Goal: Information Seeking & Learning: Check status

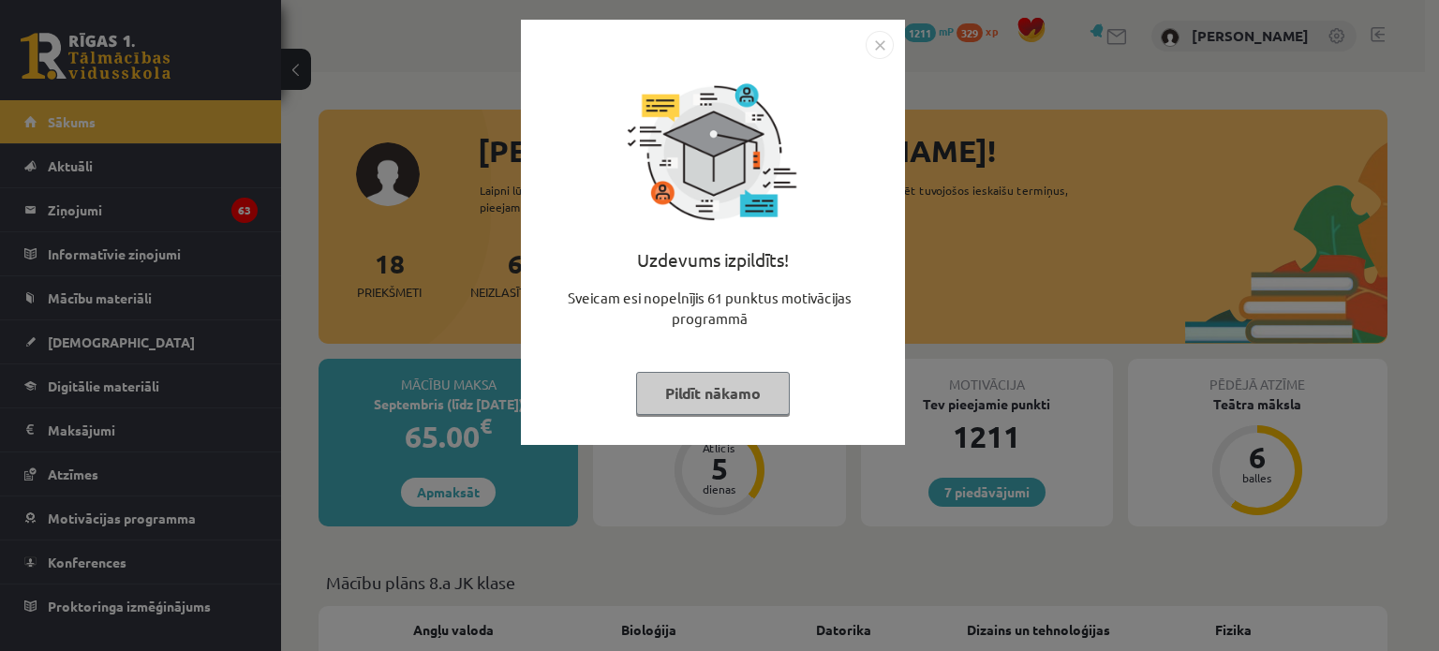
click at [886, 42] on img "Close" at bounding box center [880, 45] width 28 height 28
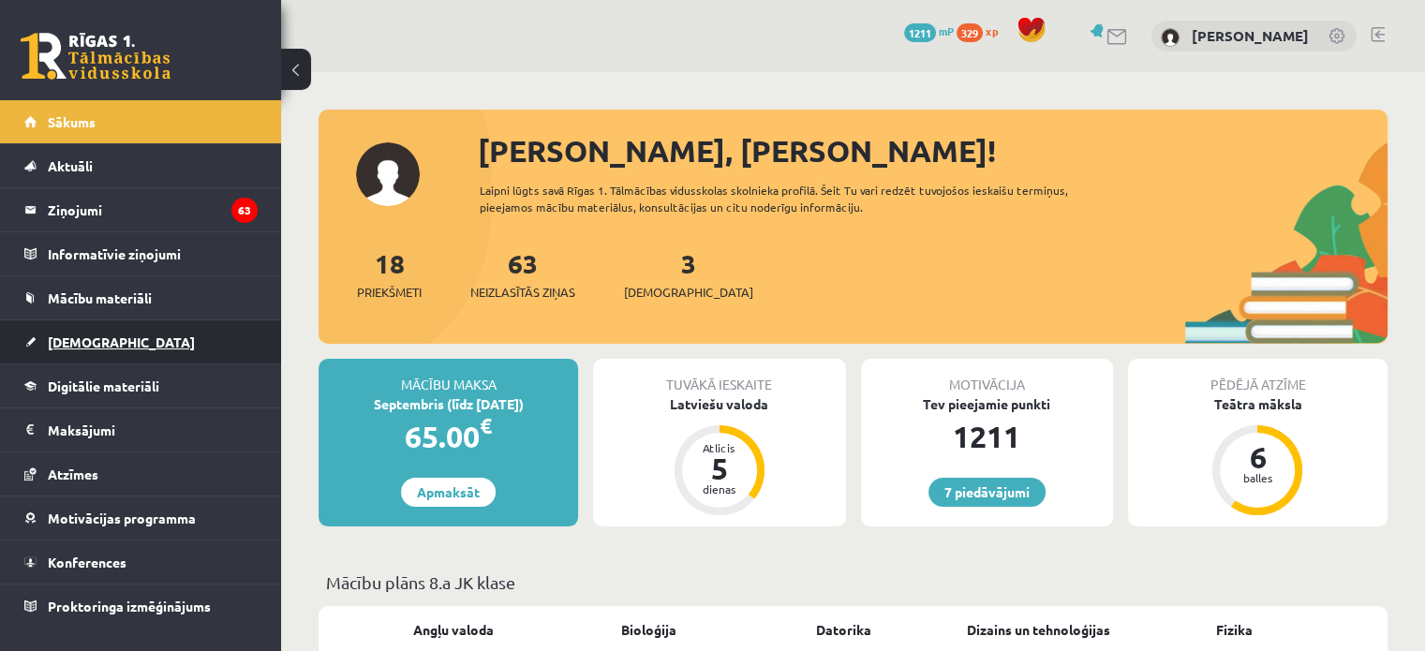
click at [109, 338] on link "[DEMOGRAPHIC_DATA]" at bounding box center [140, 341] width 233 height 43
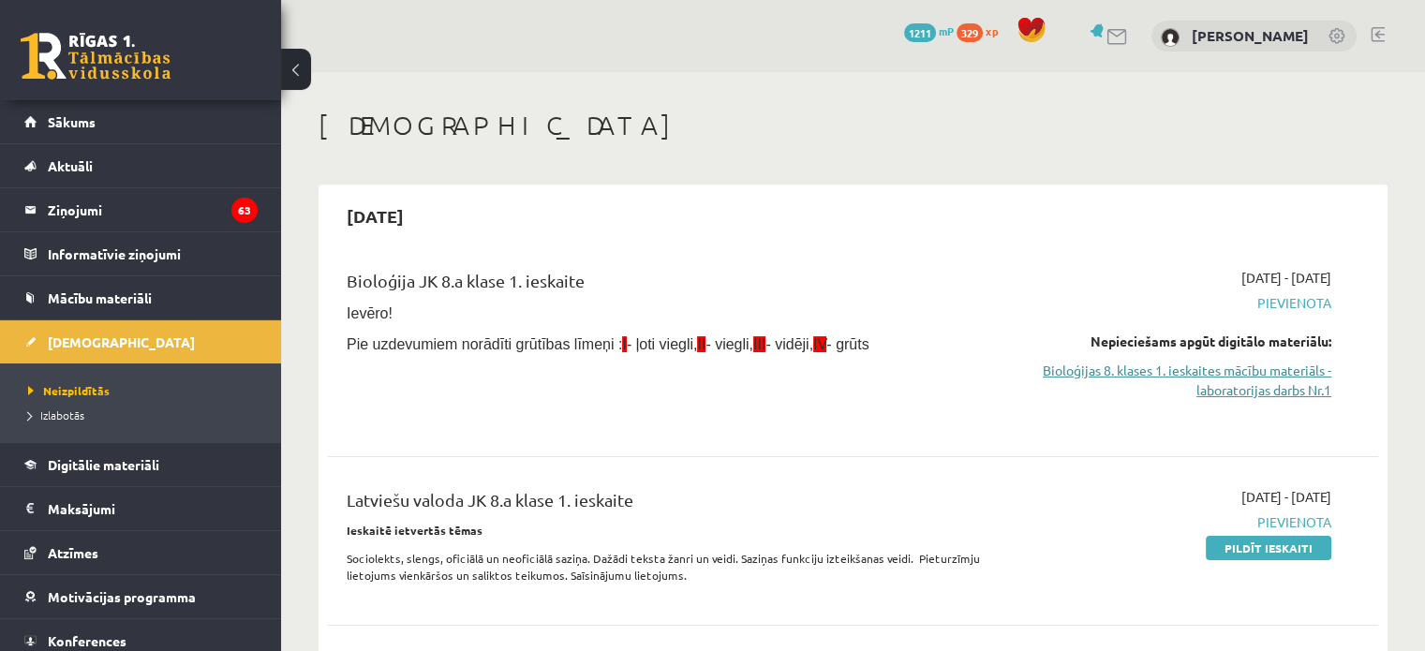
click at [1148, 388] on link "Bioloģijas 8. klases 1. ieskaites mācību materiāls - laboratorijas darbs Nr.1" at bounding box center [1176, 380] width 309 height 39
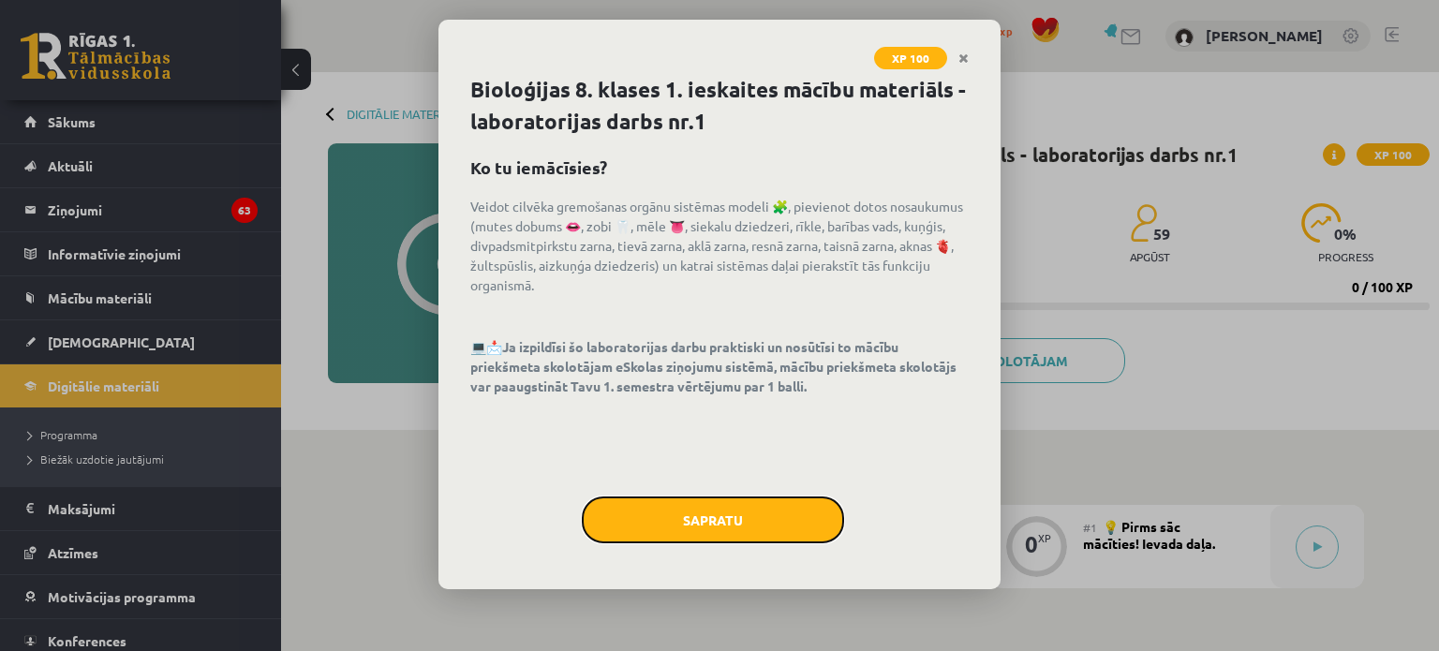
click at [772, 519] on button "Sapratu" at bounding box center [713, 520] width 262 height 47
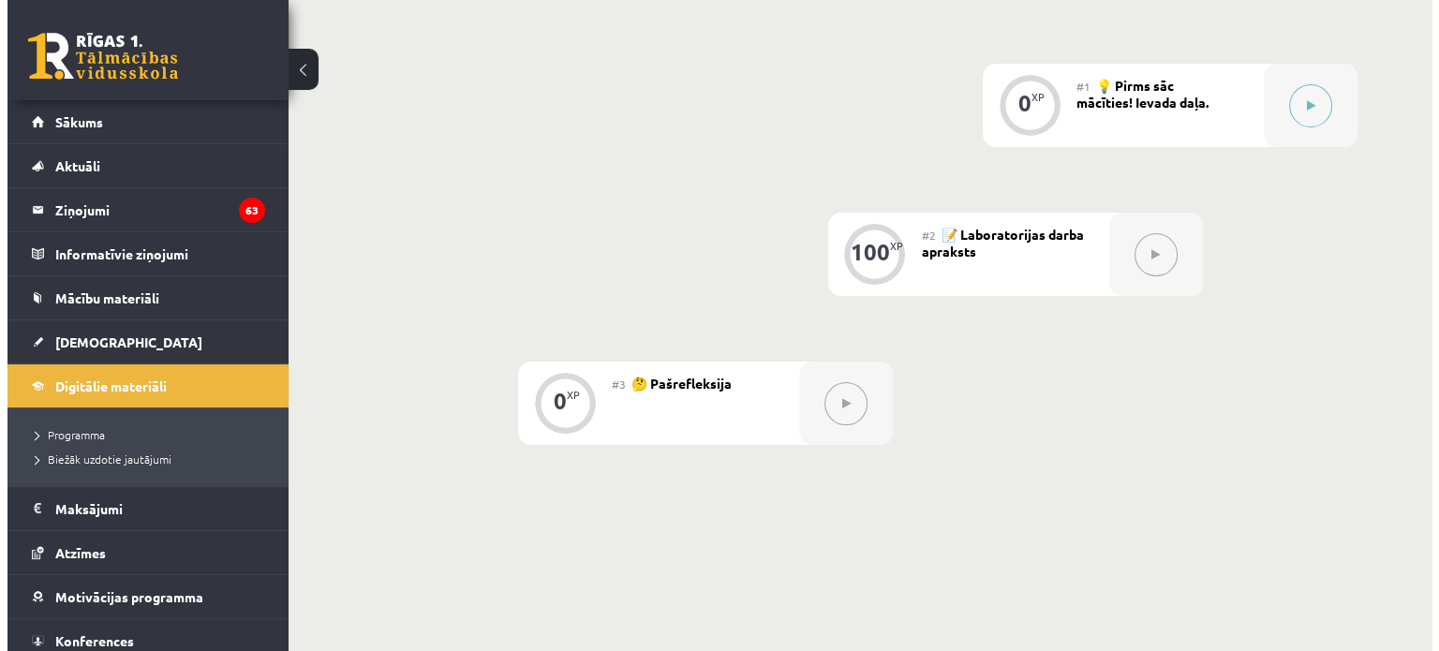
scroll to position [468, 0]
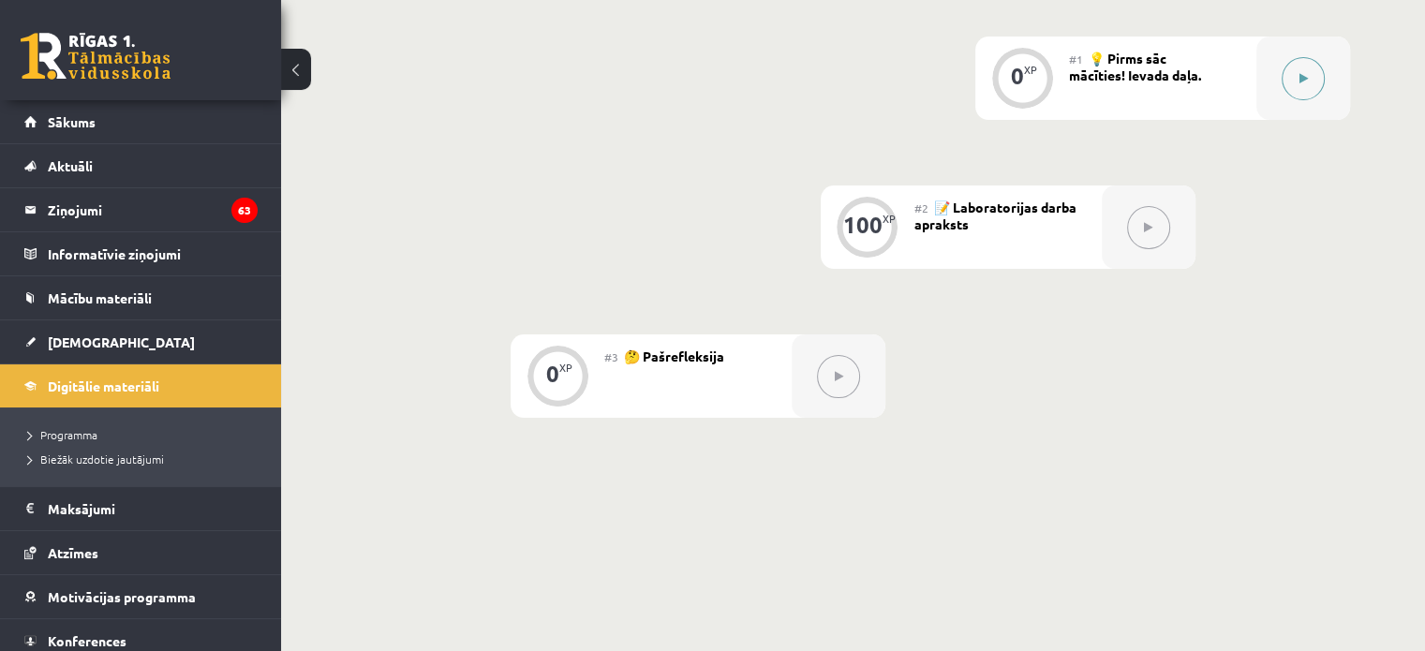
click at [1257, 106] on div at bounding box center [1304, 78] width 94 height 83
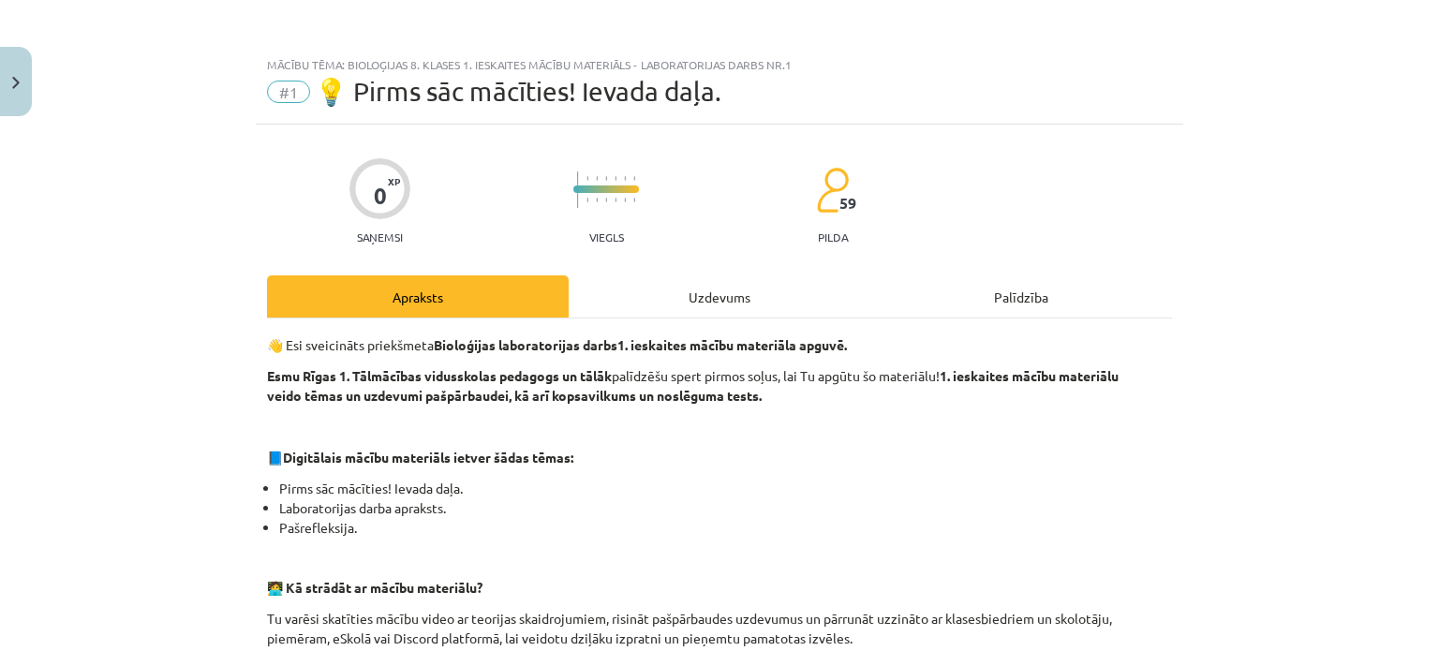
click at [760, 292] on div "Uzdevums" at bounding box center [720, 296] width 302 height 42
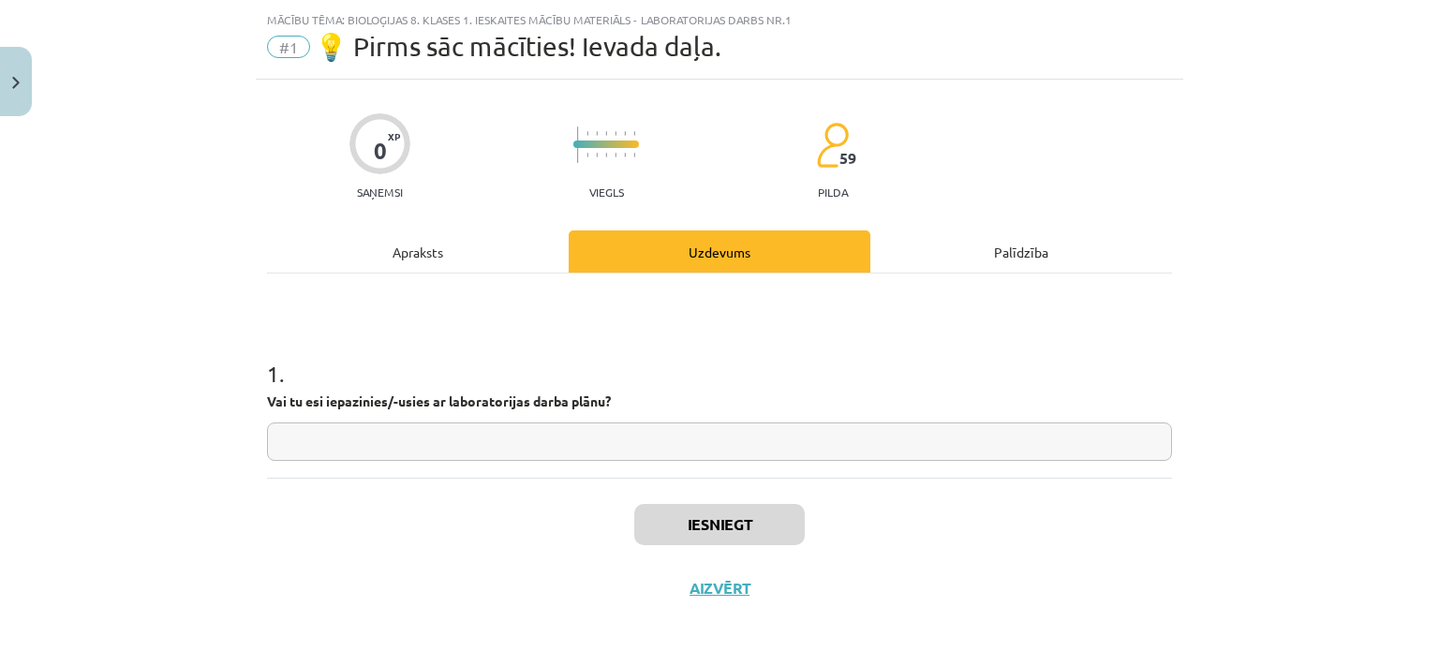
scroll to position [47, 0]
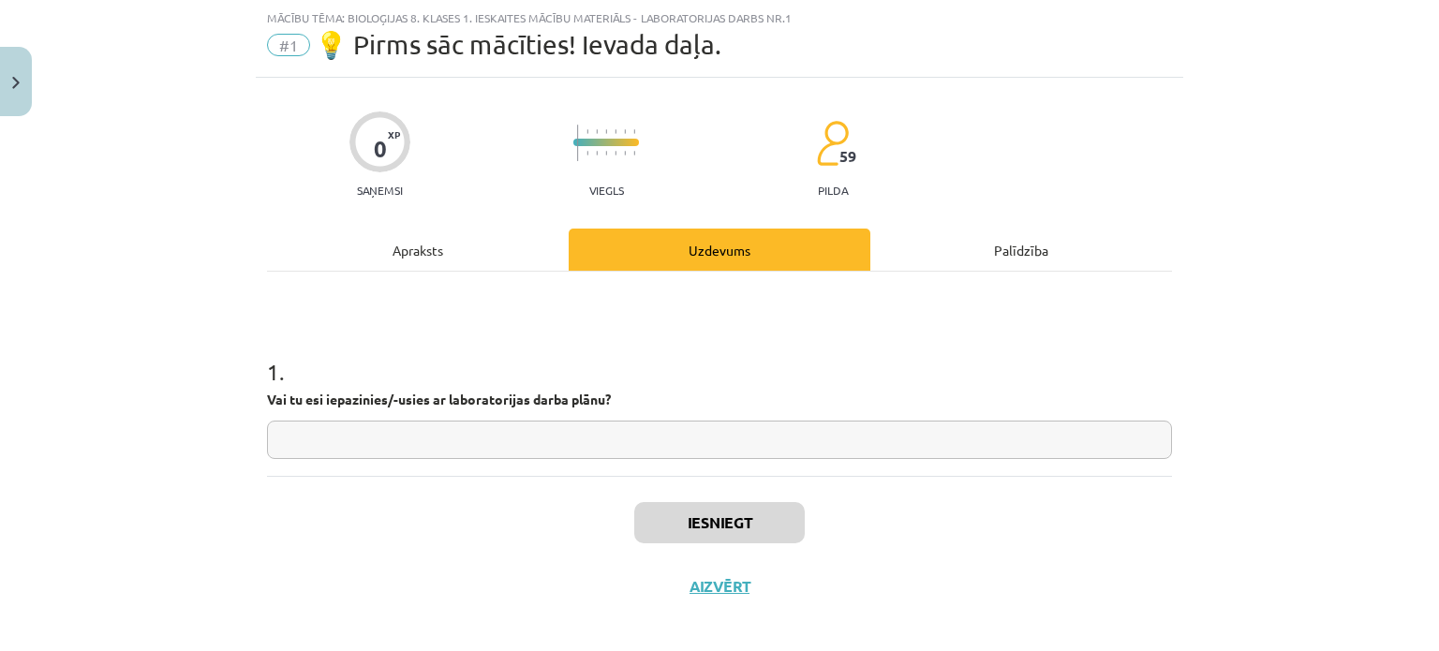
click at [619, 423] on input "text" at bounding box center [719, 440] width 905 height 38
type input "*"
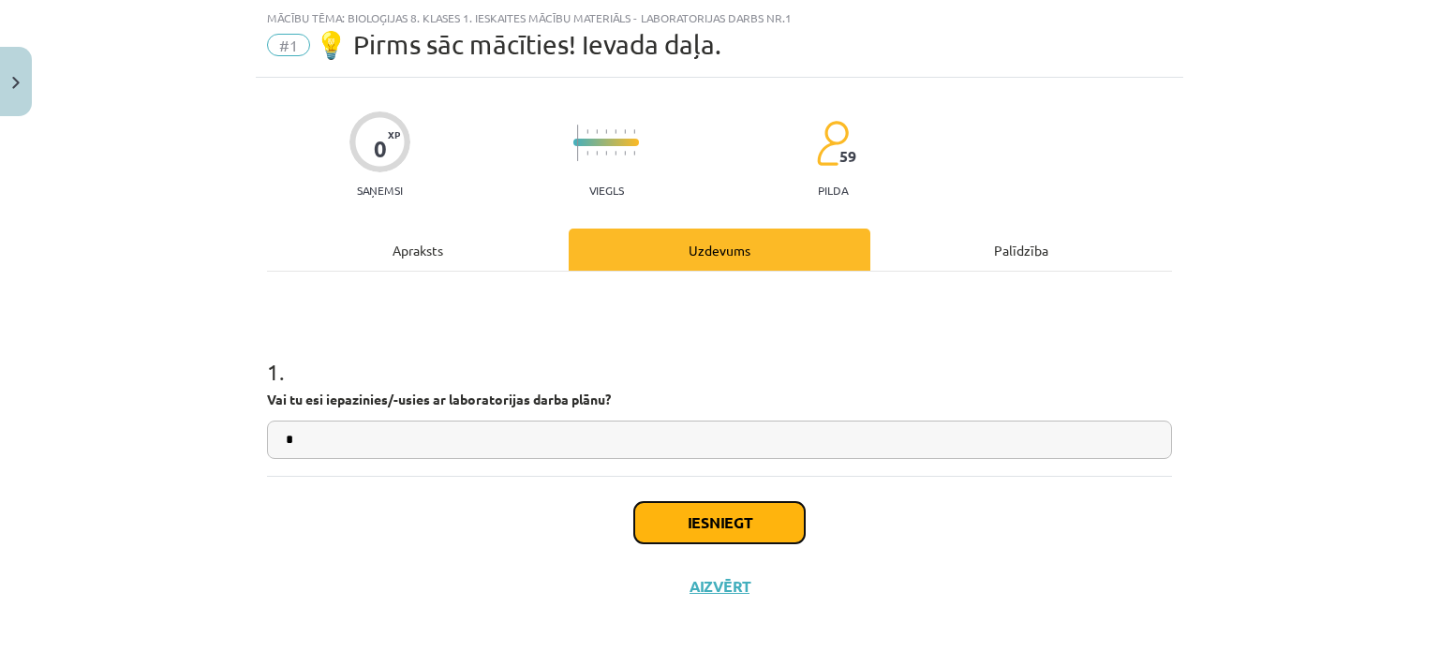
click at [723, 510] on button "Iesniegt" at bounding box center [719, 522] width 171 height 41
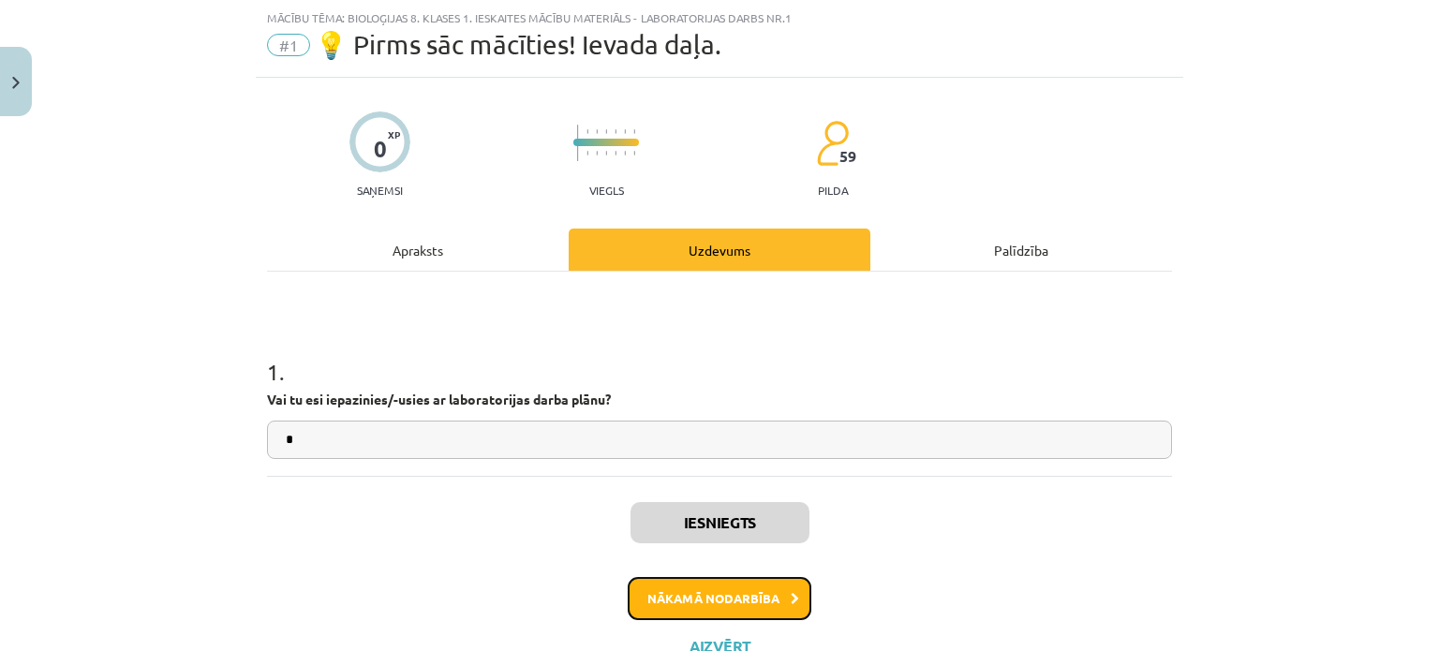
click at [736, 608] on button "Nākamā nodarbība" at bounding box center [720, 598] width 184 height 43
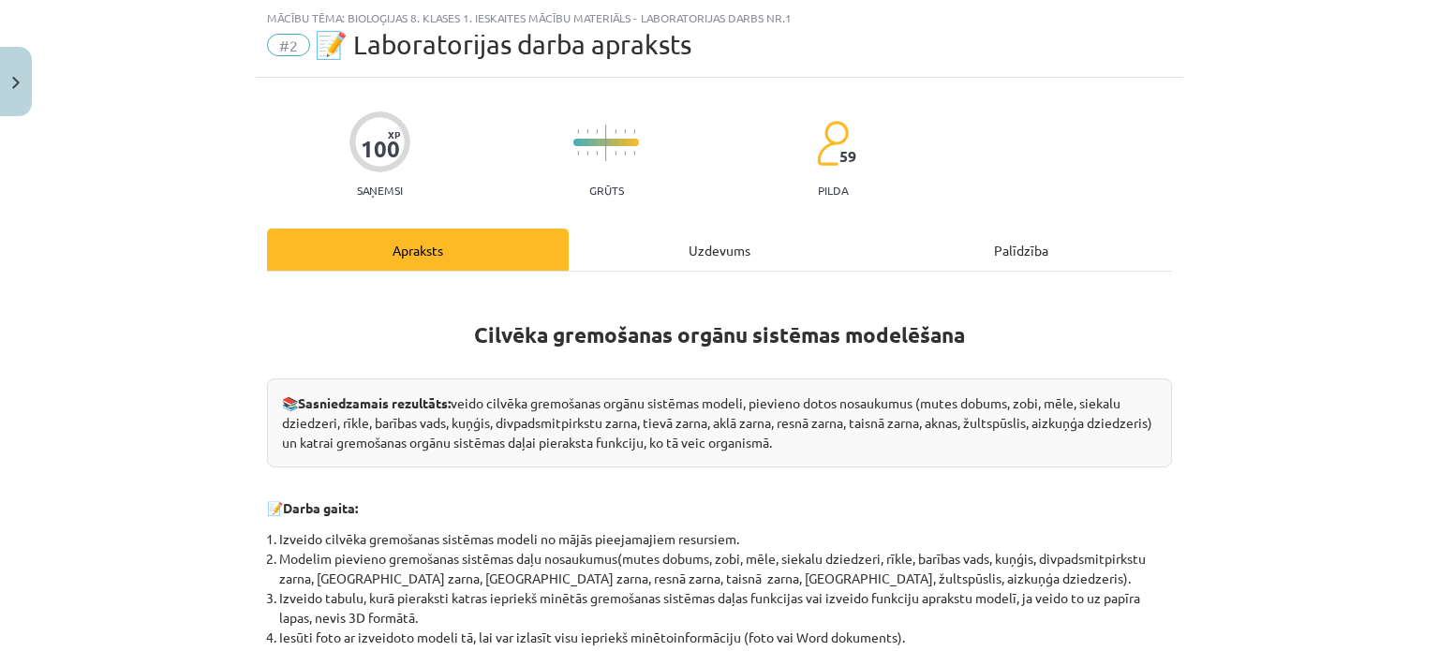
drag, startPoint x: 695, startPoint y: 238, endPoint x: 712, endPoint y: 259, distance: 26.6
click at [696, 237] on div "Uzdevums" at bounding box center [720, 250] width 302 height 42
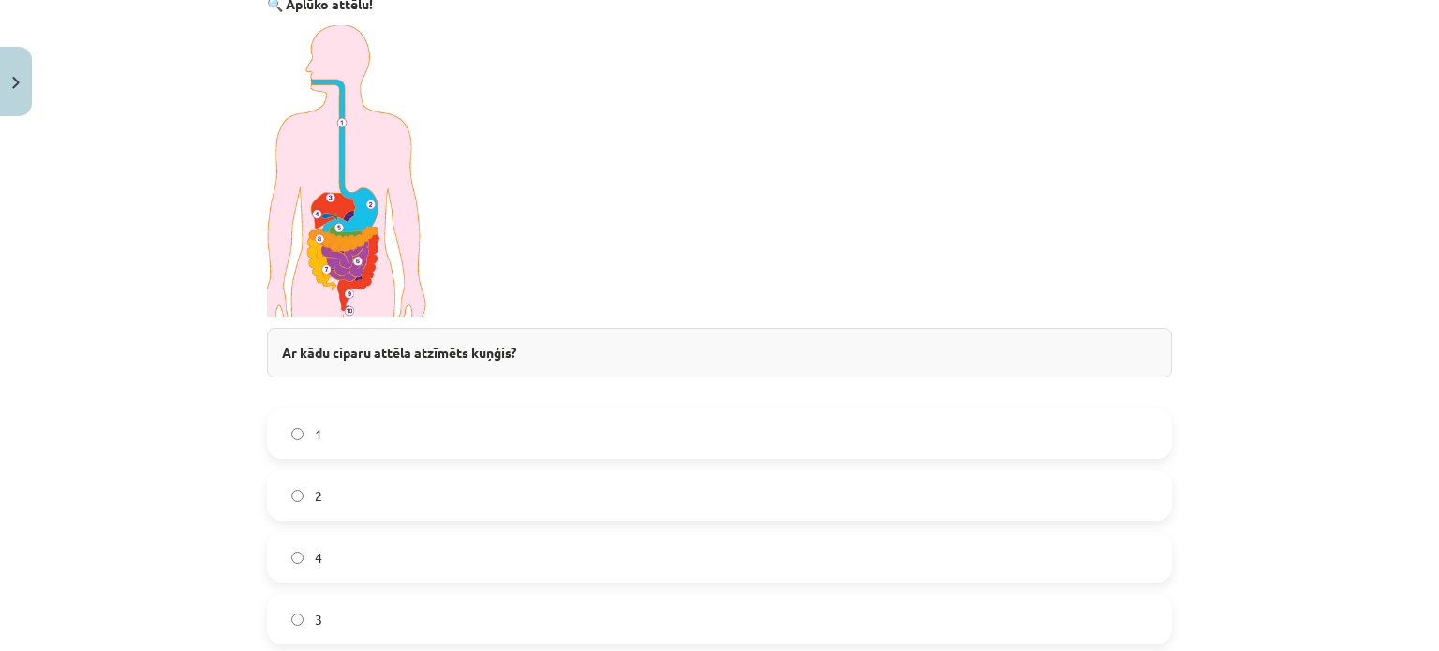
scroll to position [422, 0]
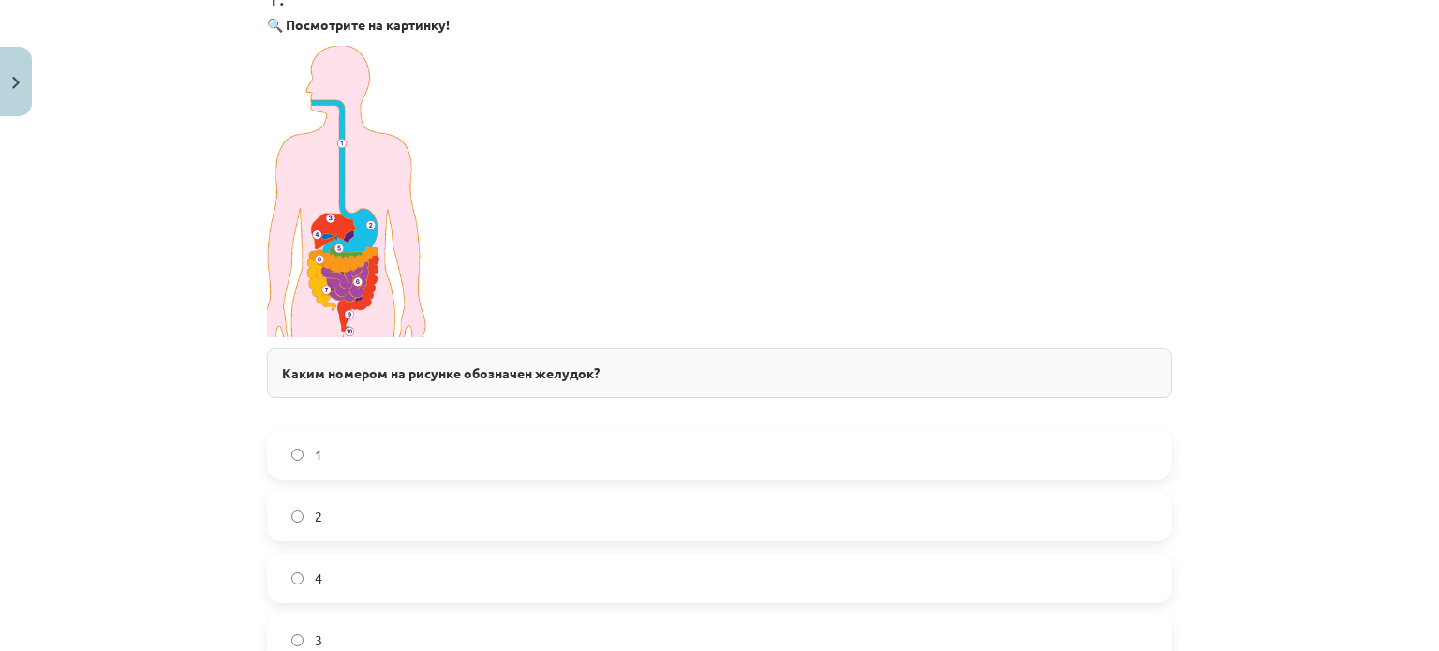
click at [787, 168] on p at bounding box center [719, 191] width 905 height 291
click at [364, 294] on img at bounding box center [348, 191] width 163 height 291
click at [335, 263] on img at bounding box center [348, 191] width 163 height 291
drag, startPoint x: 335, startPoint y: 263, endPoint x: 359, endPoint y: 267, distance: 24.6
click at [335, 262] on img at bounding box center [348, 191] width 163 height 291
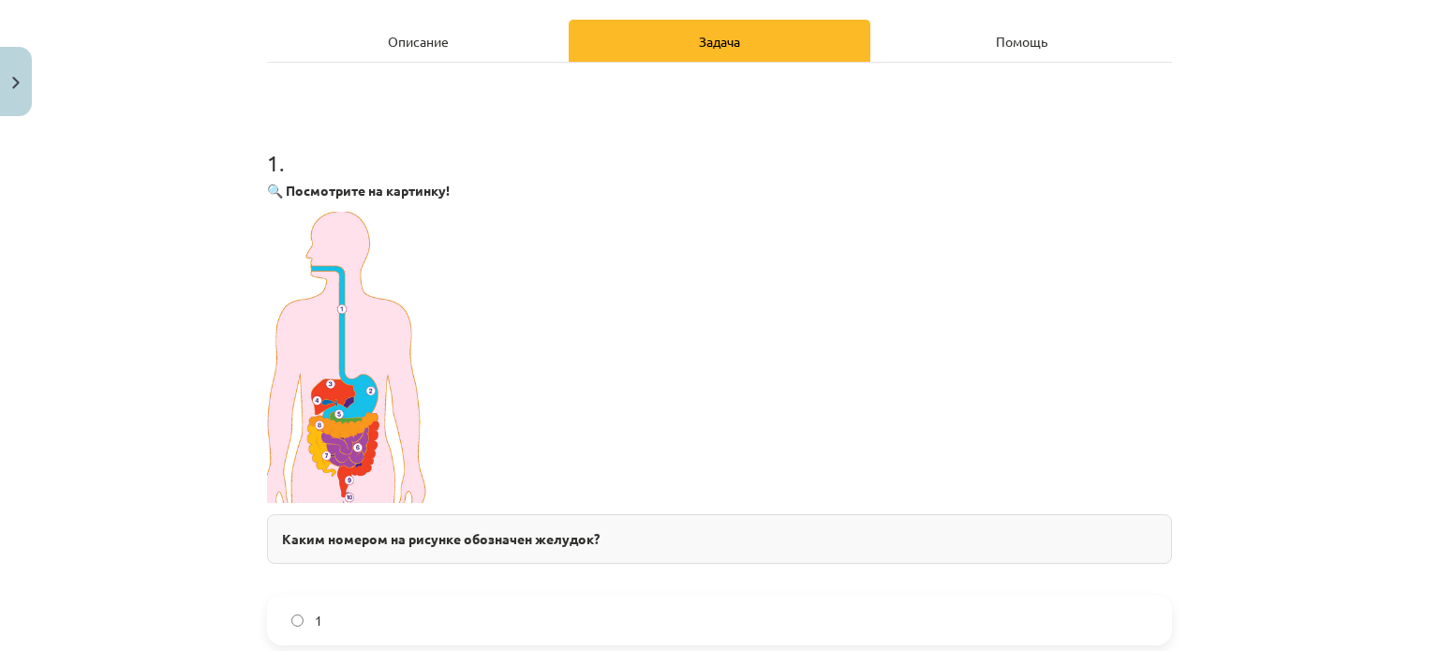
scroll to position [234, 0]
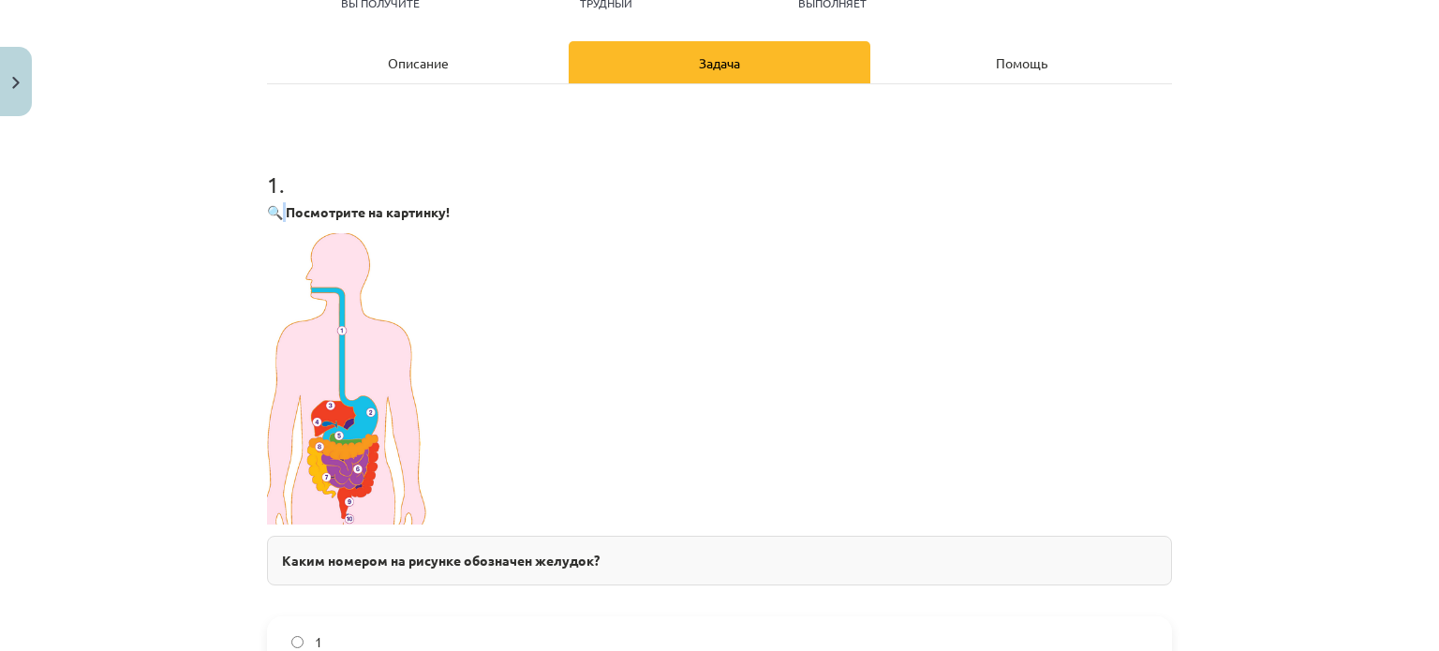
drag, startPoint x: 280, startPoint y: 219, endPoint x: 269, endPoint y: 215, distance: 12.2
click at [275, 219] on p "🔍 Посмотрите на картинку!" at bounding box center [719, 212] width 905 height 20
click at [275, 220] on p "🔍 Посмотрите на картинку!" at bounding box center [719, 212] width 905 height 20
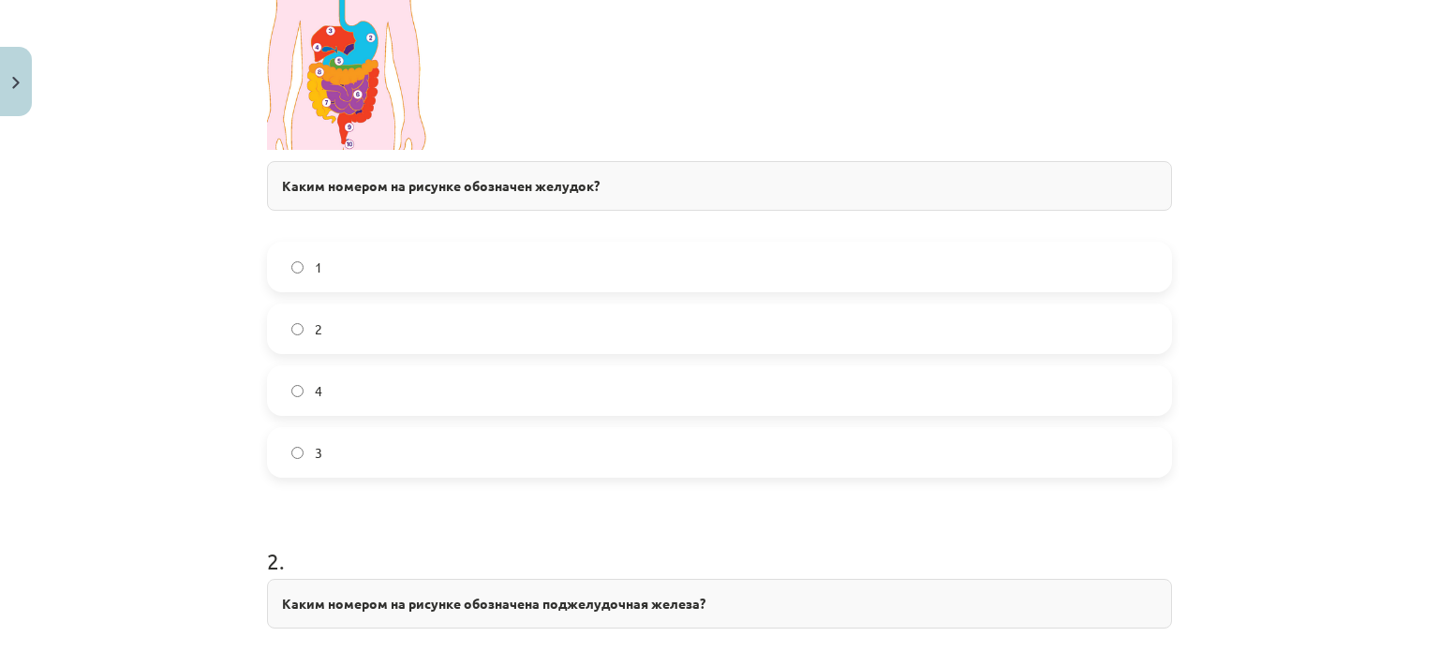
click at [336, 327] on label "2" at bounding box center [719, 328] width 901 height 47
click at [345, 104] on img at bounding box center [348, 4] width 163 height 291
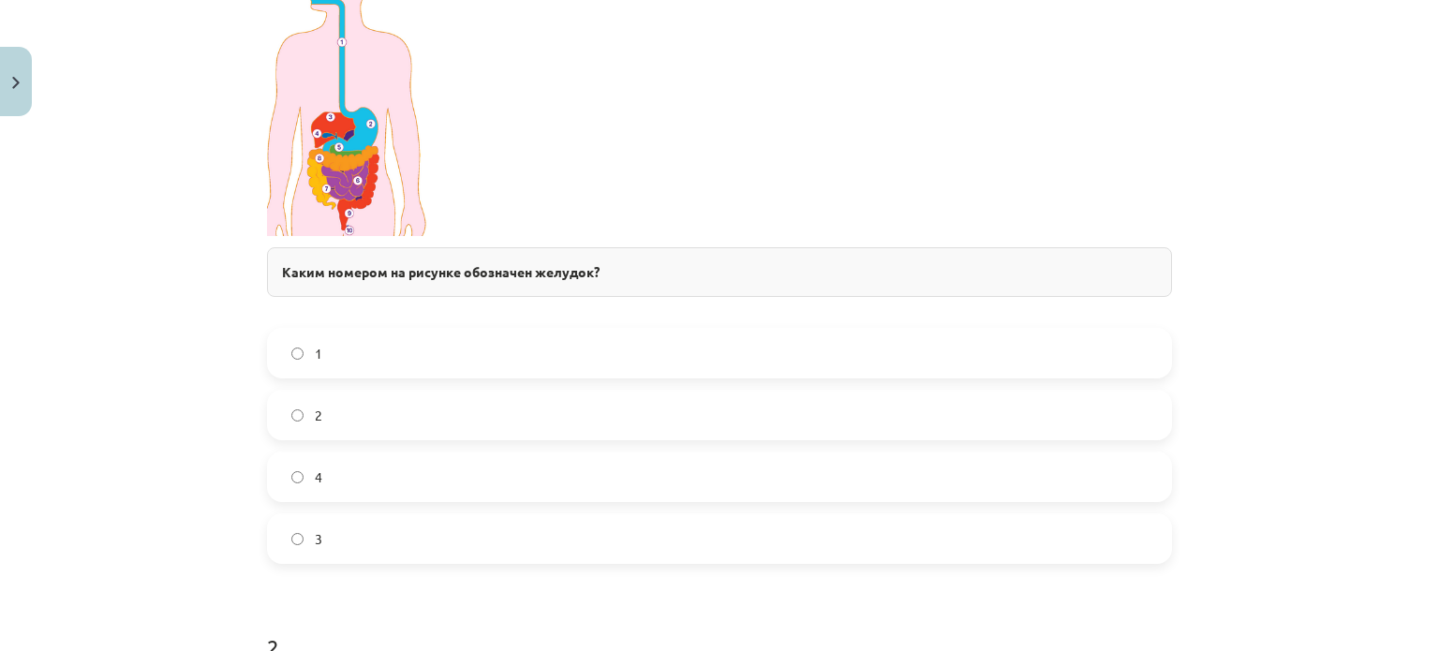
scroll to position [515, 0]
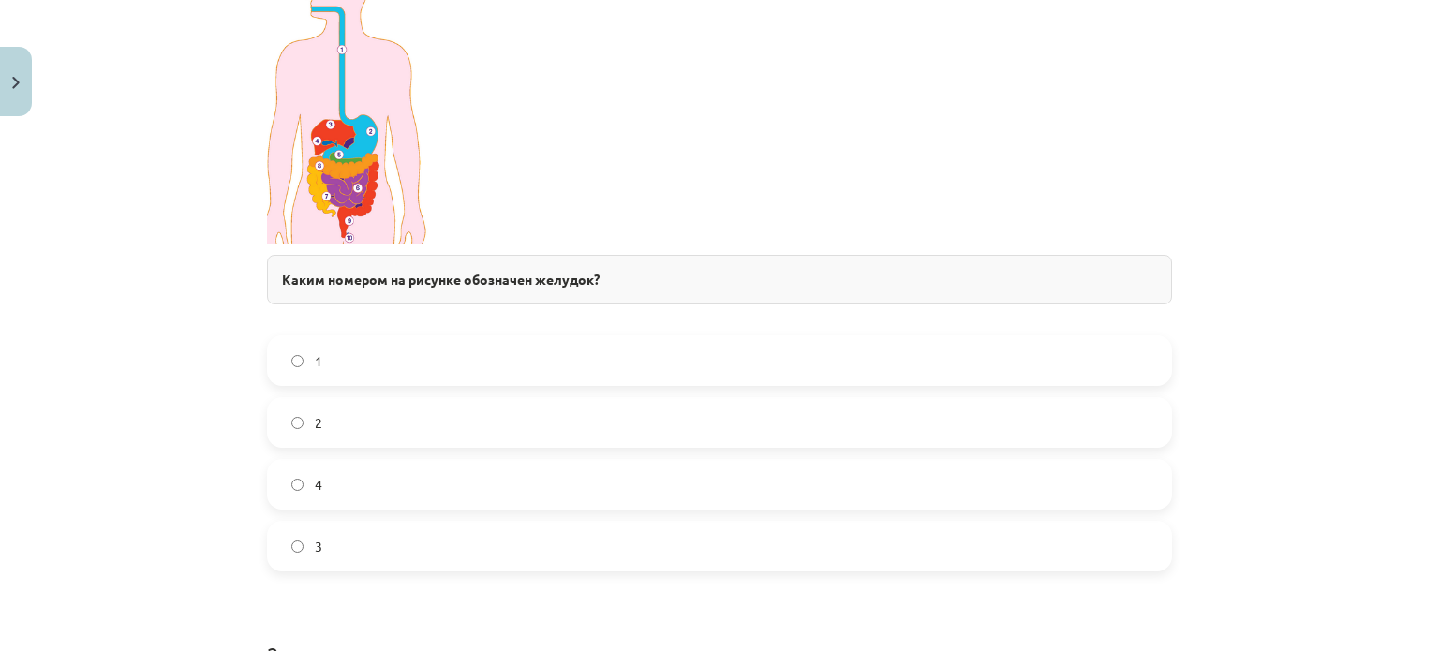
click at [337, 161] on img at bounding box center [348, 97] width 163 height 291
drag, startPoint x: 337, startPoint y: 161, endPoint x: 426, endPoint y: -113, distance: 288.6
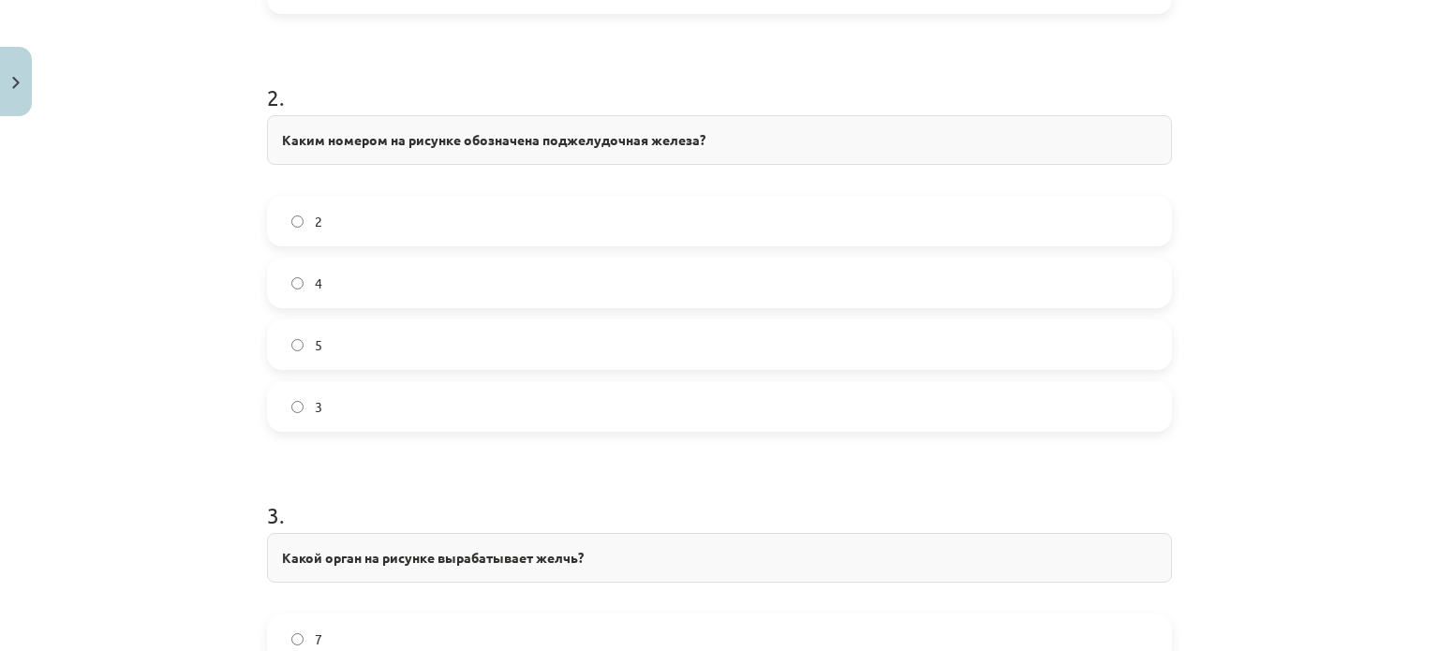
scroll to position [1078, 0]
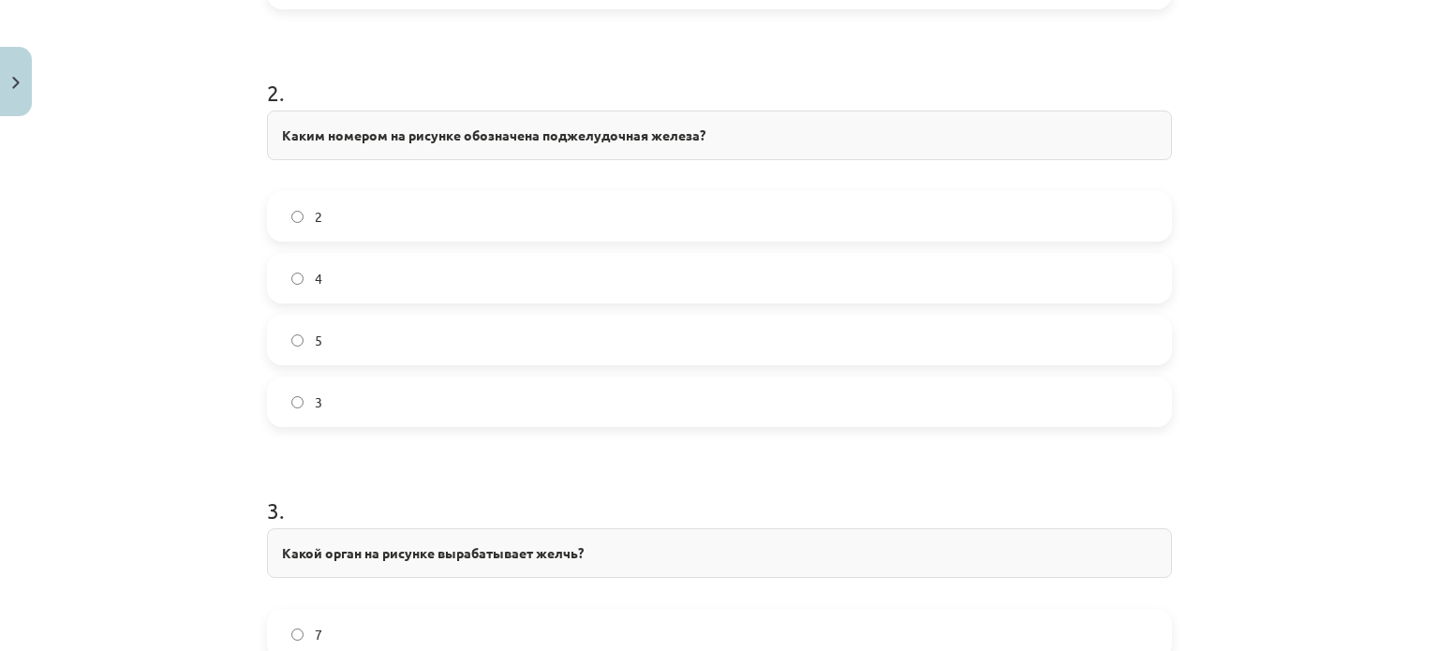
click at [359, 353] on label "5" at bounding box center [719, 340] width 901 height 47
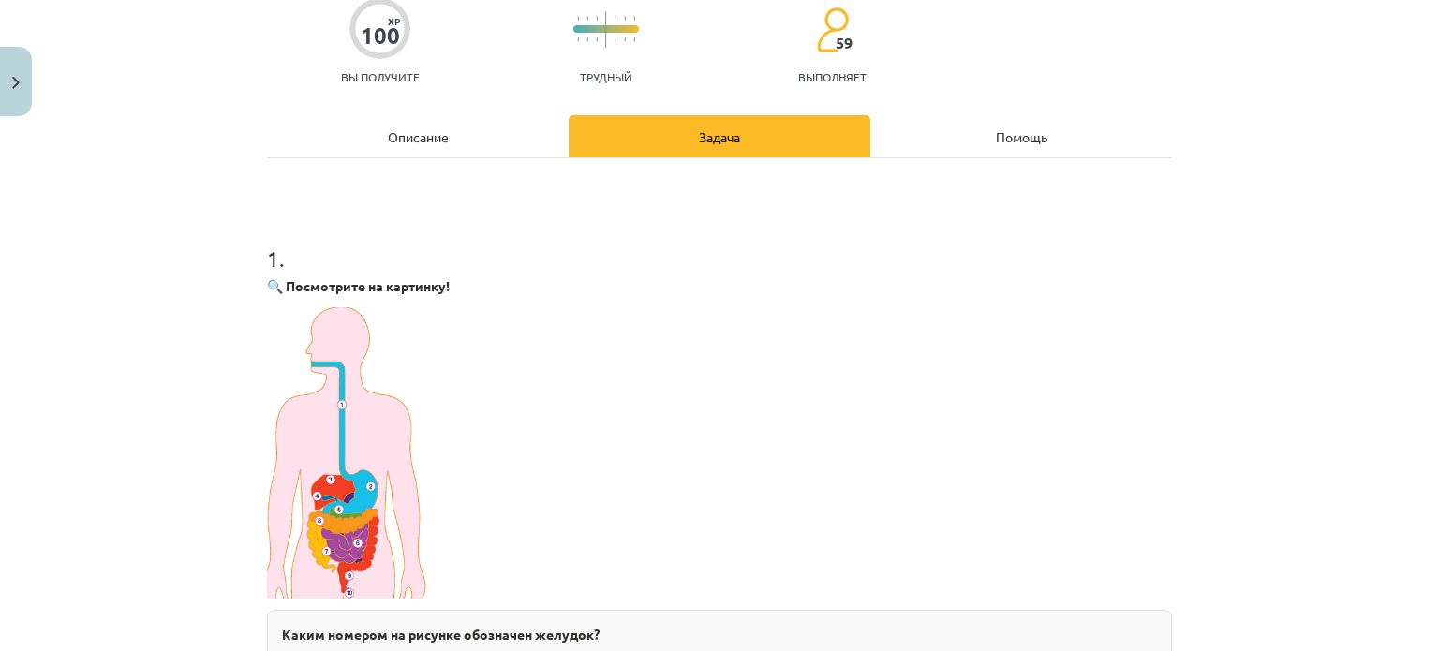
scroll to position [0, 0]
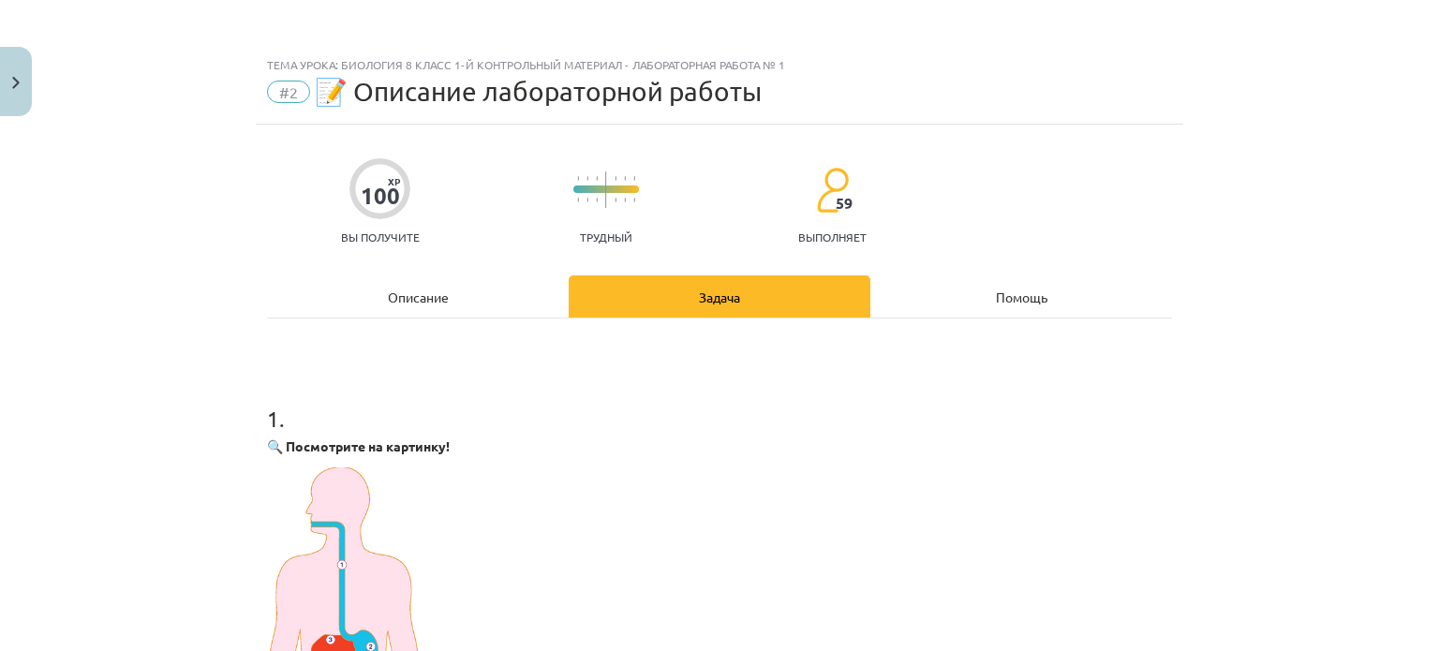
click at [344, 502] on img at bounding box center [348, 613] width 163 height 291
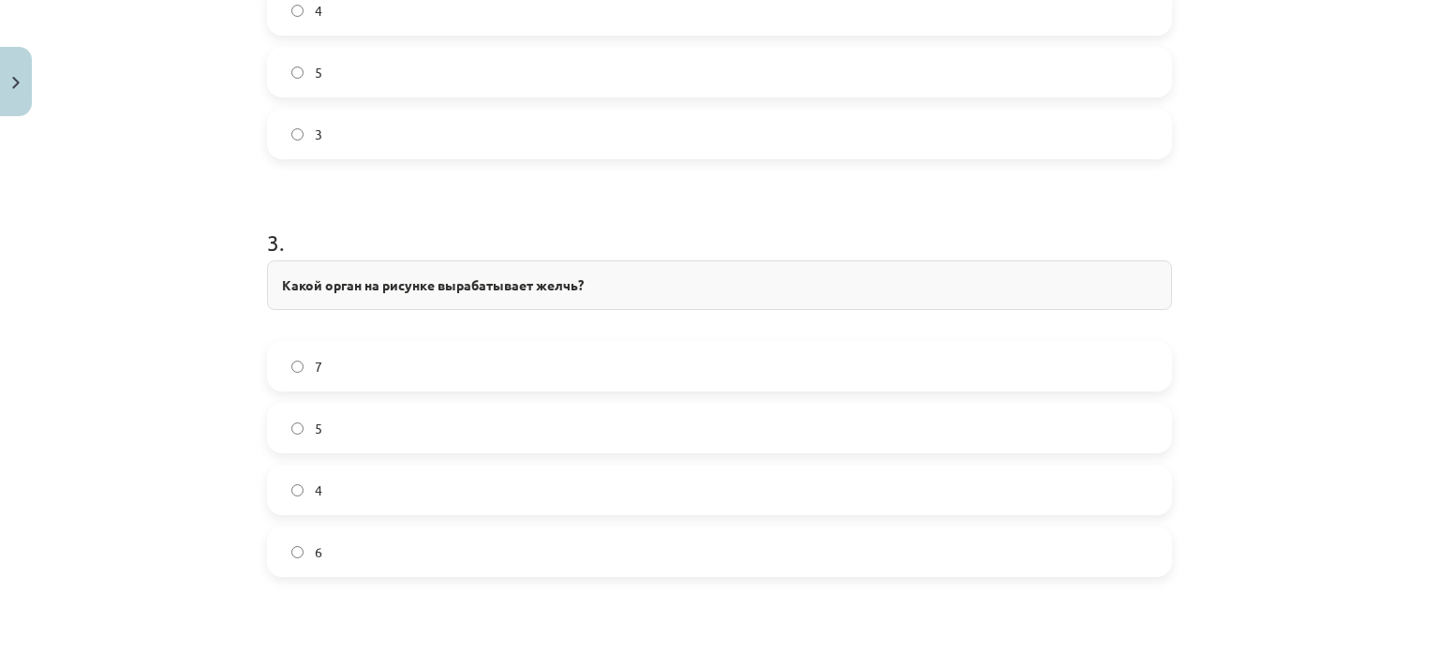
scroll to position [1405, 0]
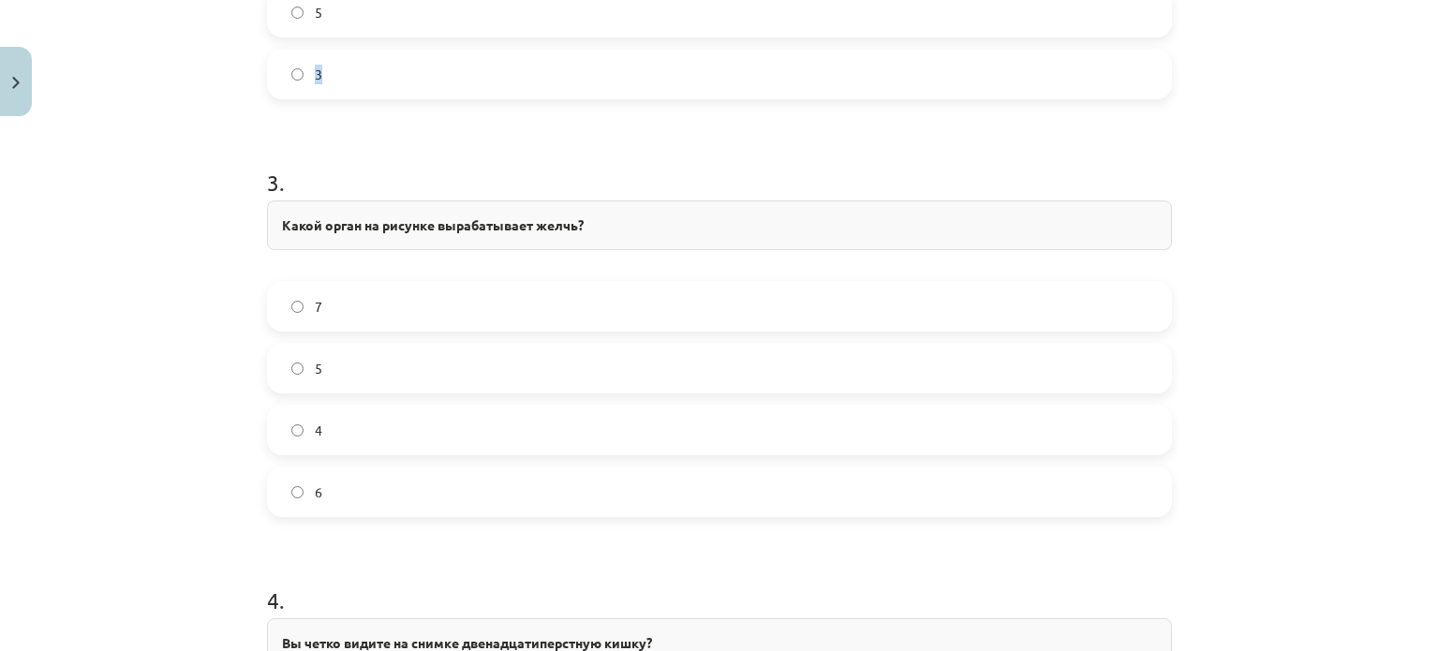
drag, startPoint x: 334, startPoint y: 48, endPoint x: 405, endPoint y: 70, distance: 74.7
click at [221, 240] on div "Тема урока: Биология 8 класс 1-й контрольный материал - лабораторная работа № 1…" at bounding box center [719, 325] width 1439 height 651
click at [327, 310] on label "7" at bounding box center [719, 306] width 901 height 47
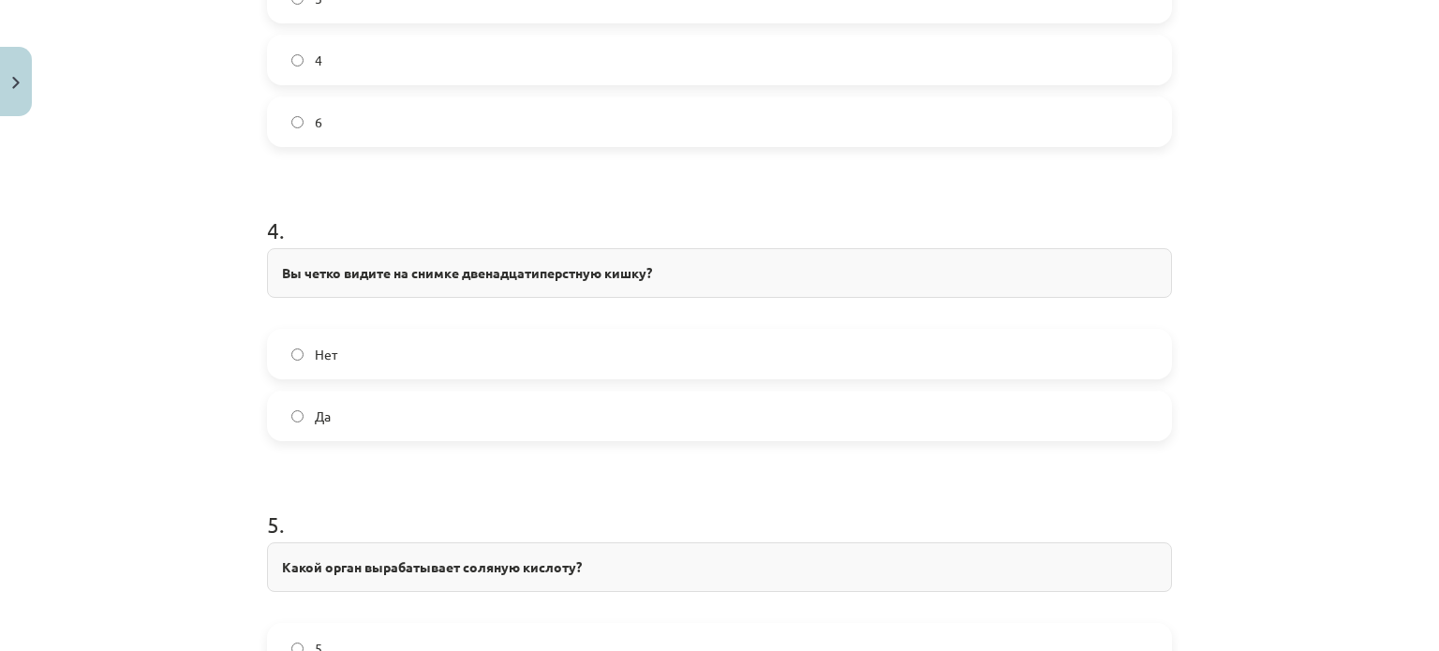
scroll to position [1780, 0]
click at [330, 355] on label "Нет" at bounding box center [719, 349] width 901 height 47
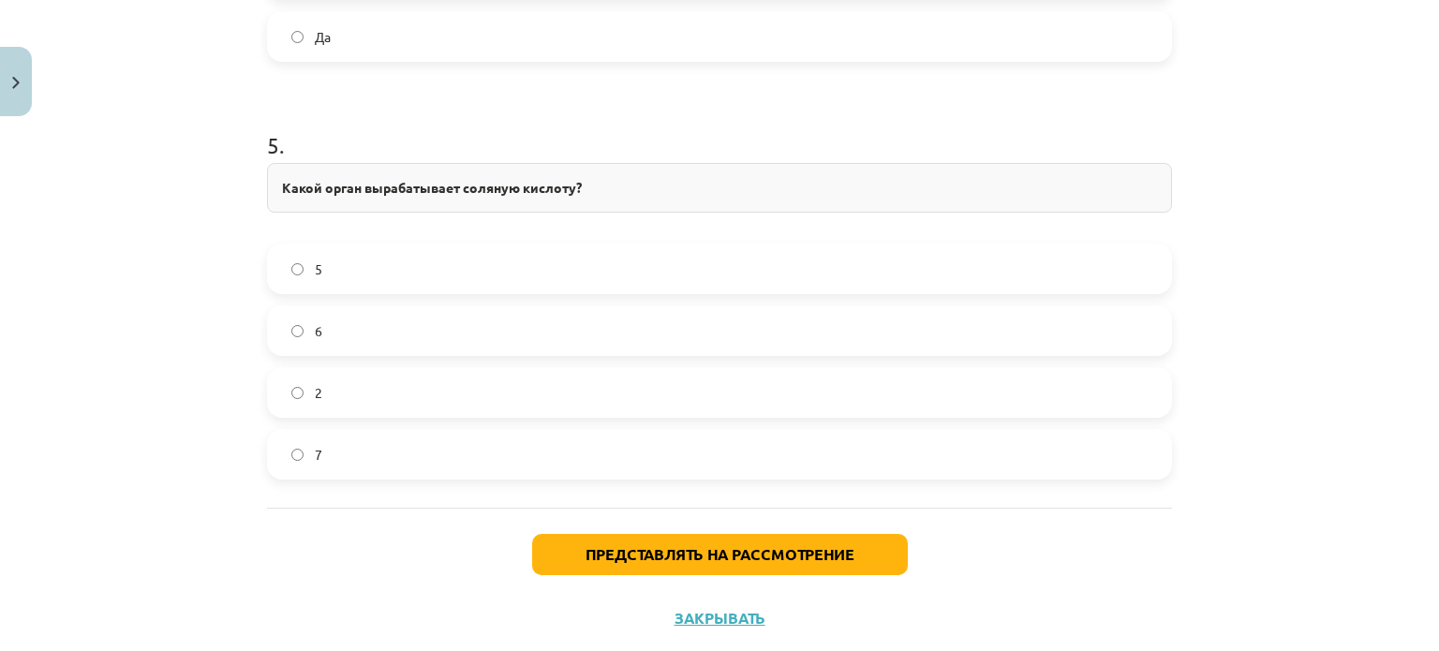
scroll to position [2198, 0]
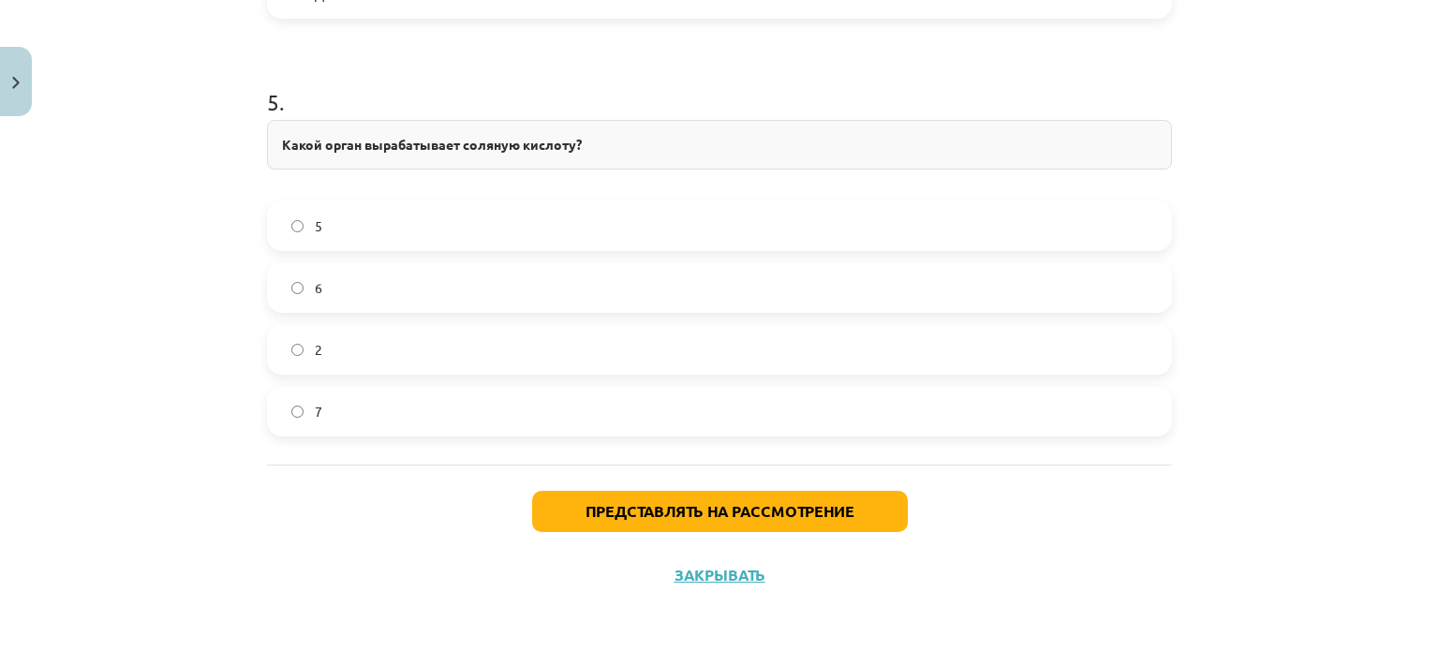
click at [329, 212] on label "5" at bounding box center [719, 225] width 901 height 47
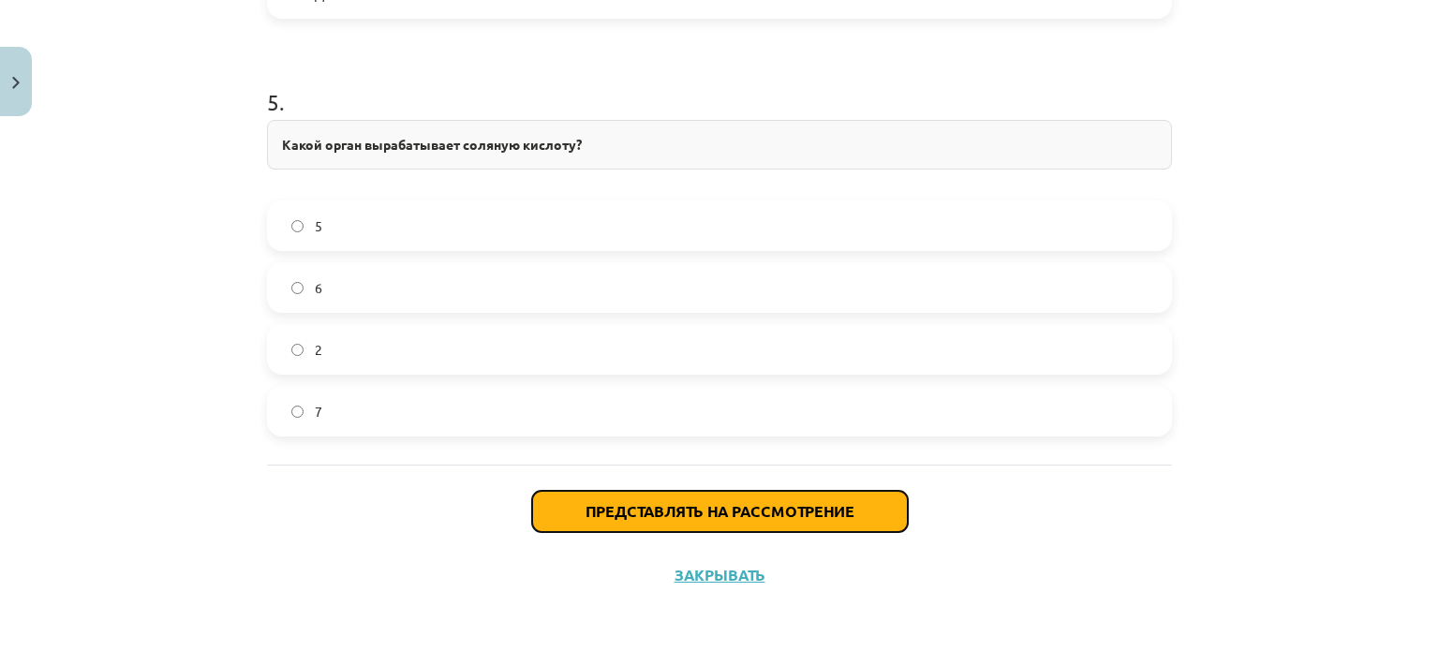
click at [720, 515] on font "Представлять на рассмотрение" at bounding box center [720, 511] width 269 height 20
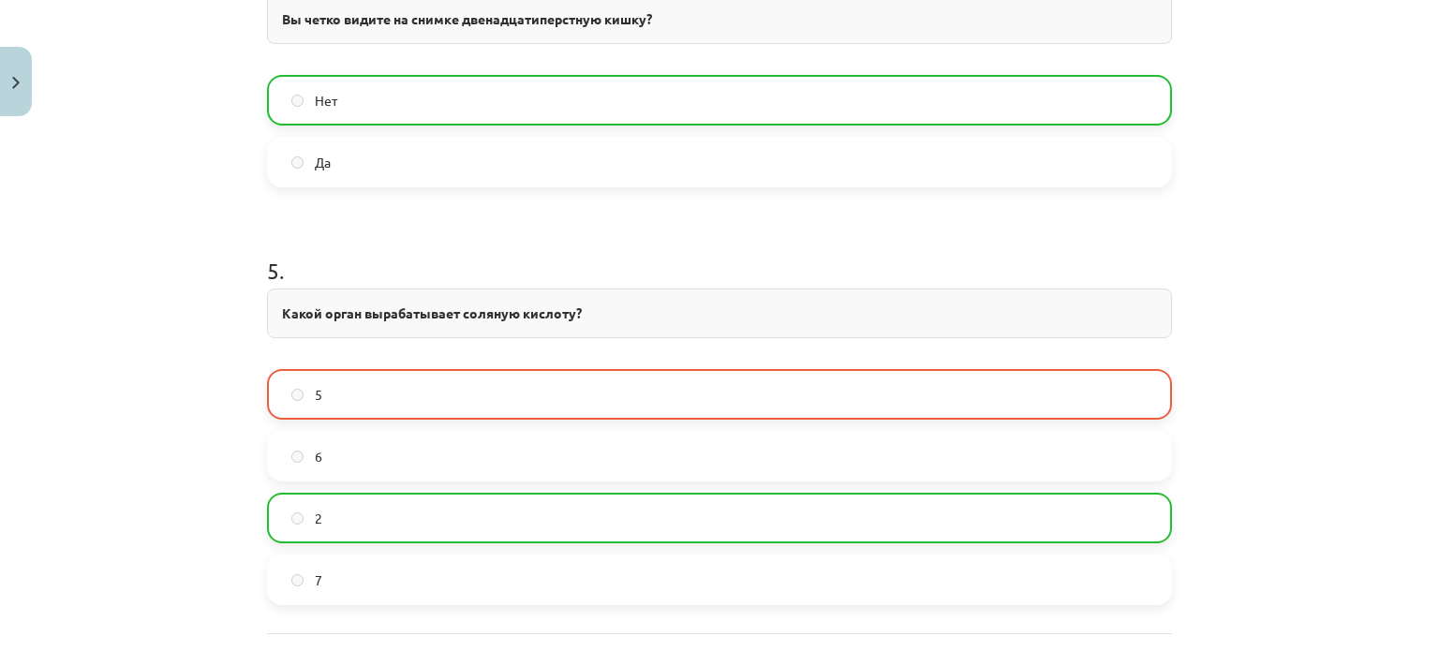
scroll to position [2257, 0]
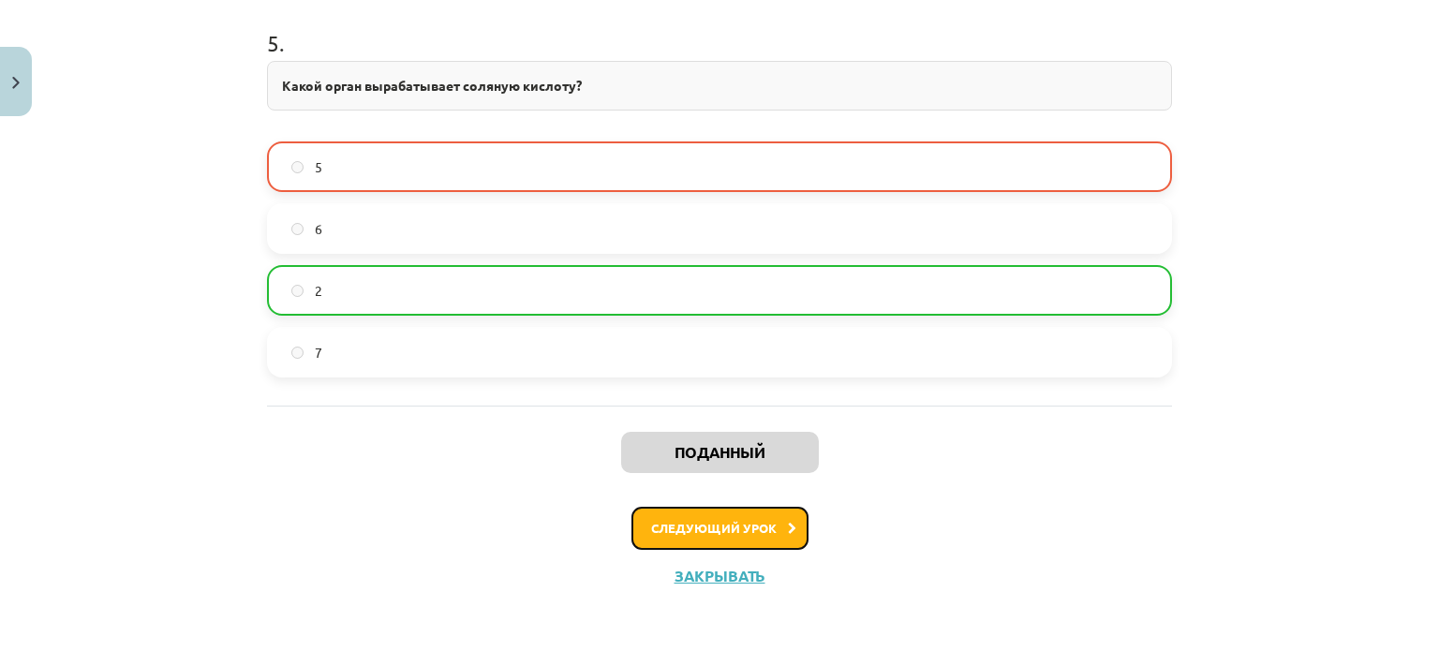
click at [761, 532] on button "Следующий урок" at bounding box center [720, 528] width 177 height 43
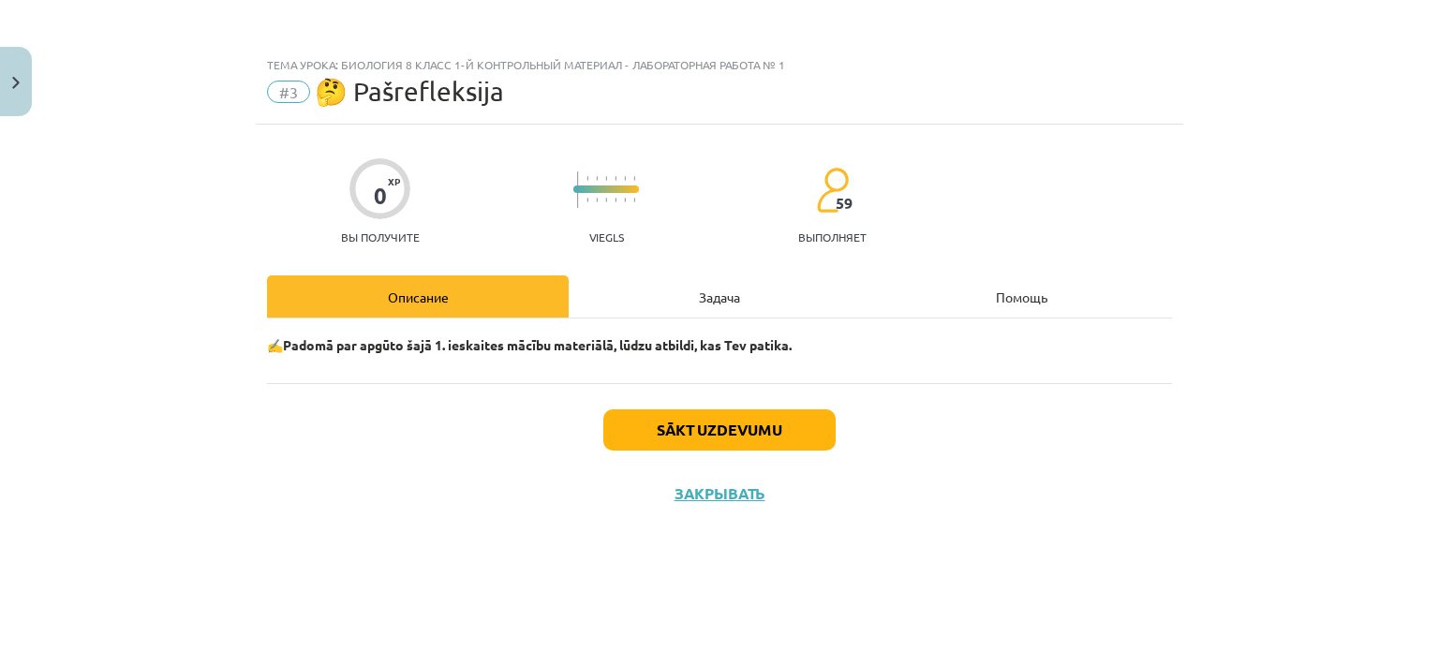
scroll to position [0, 0]
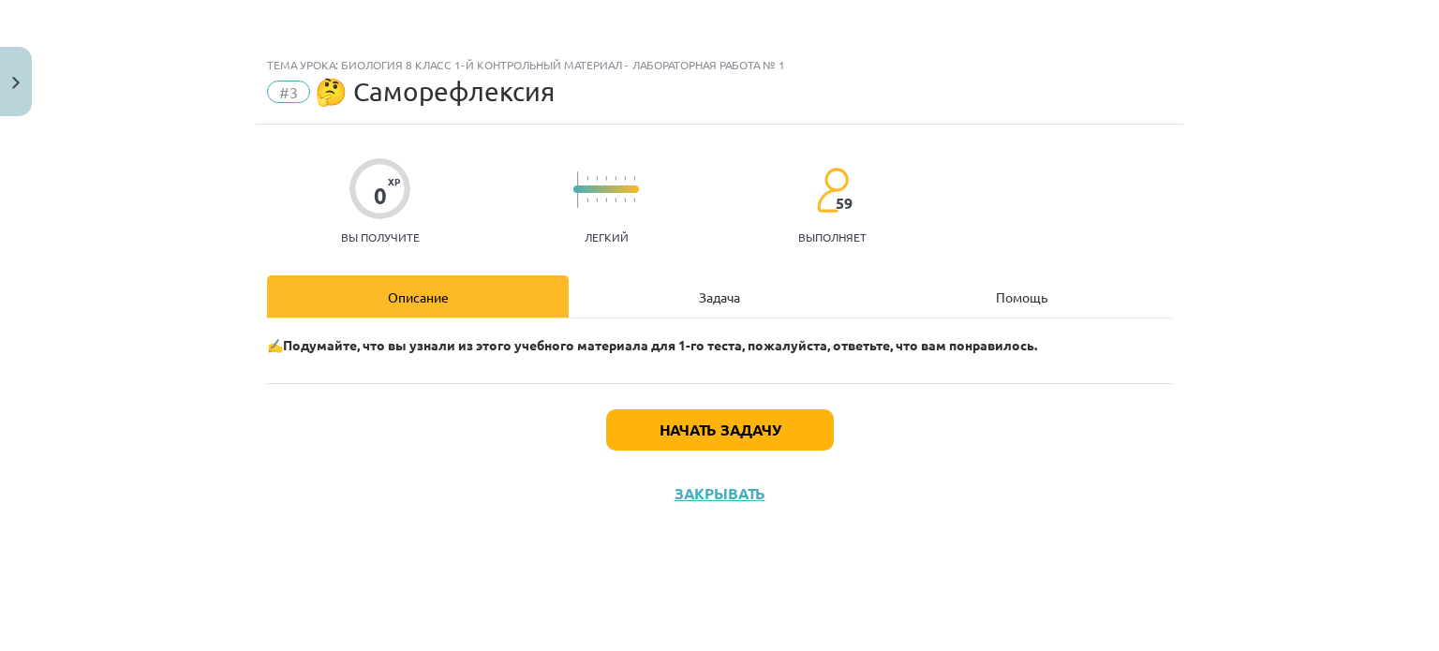
click at [690, 290] on div "Задача" at bounding box center [720, 296] width 302 height 42
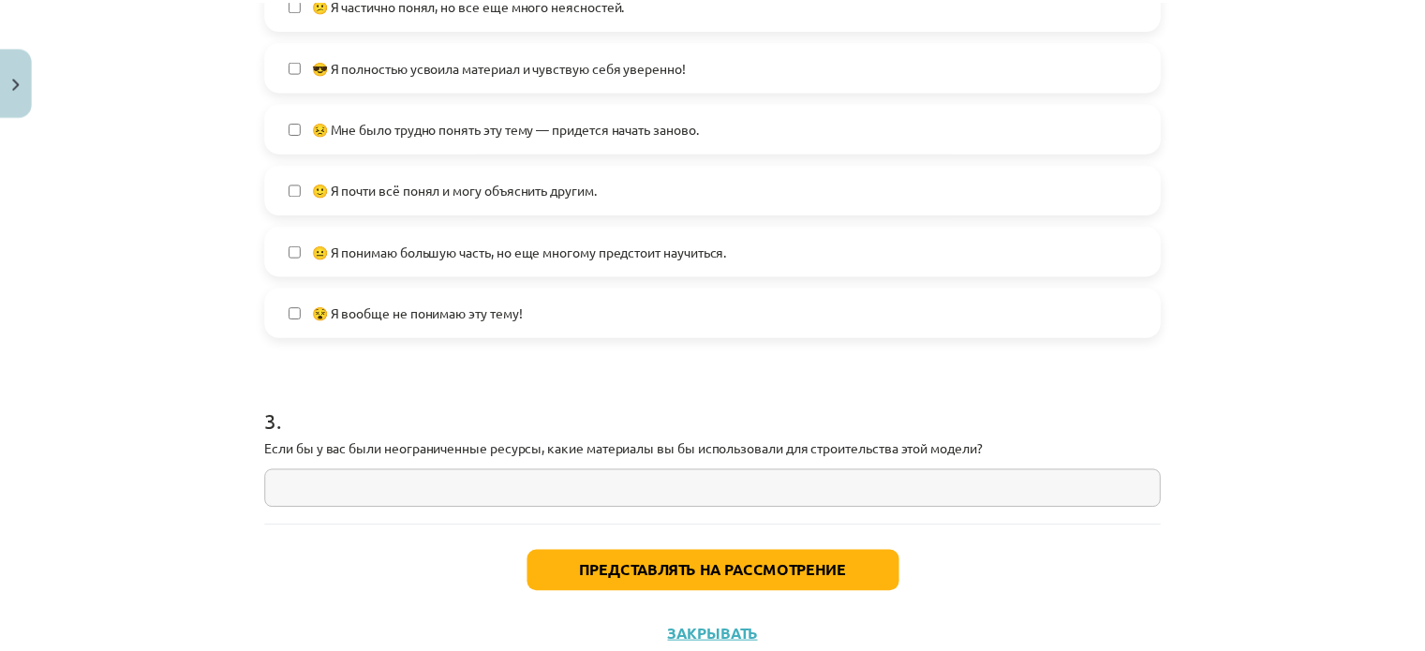
scroll to position [796, 0]
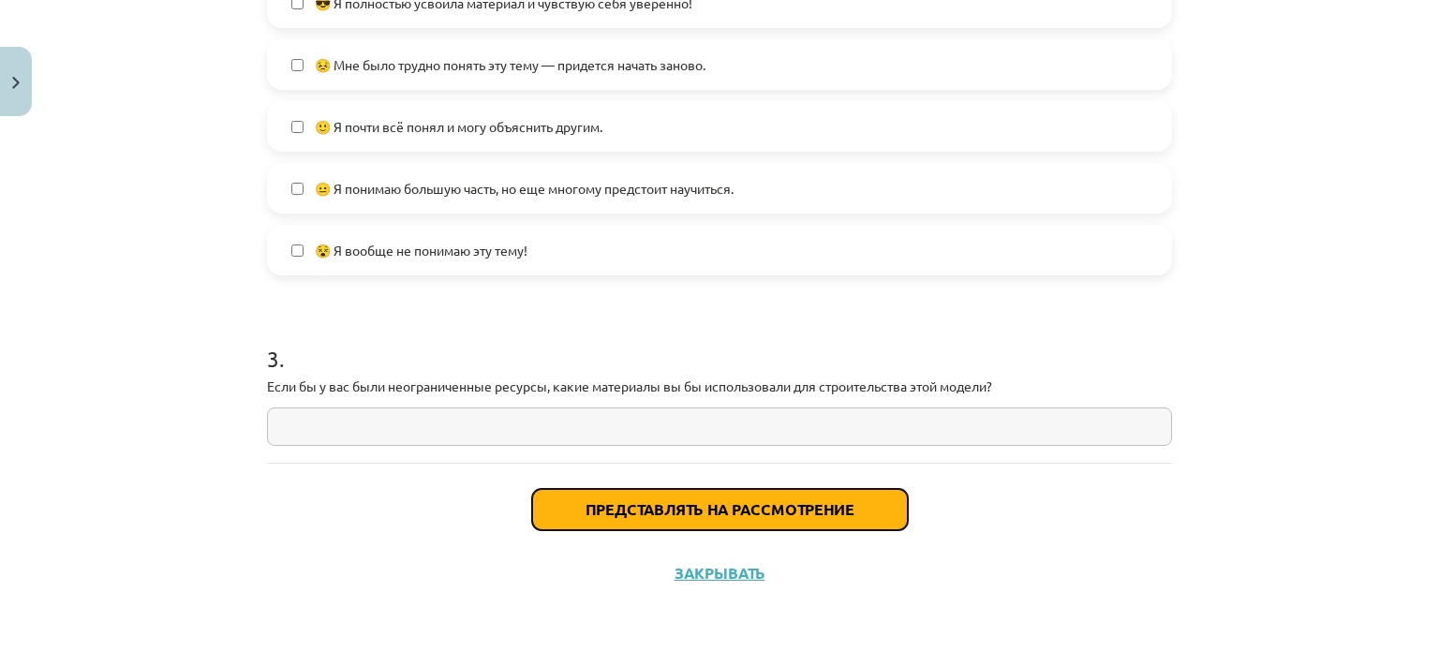
click at [794, 512] on font "Представлять на рассмотрение" at bounding box center [720, 509] width 269 height 20
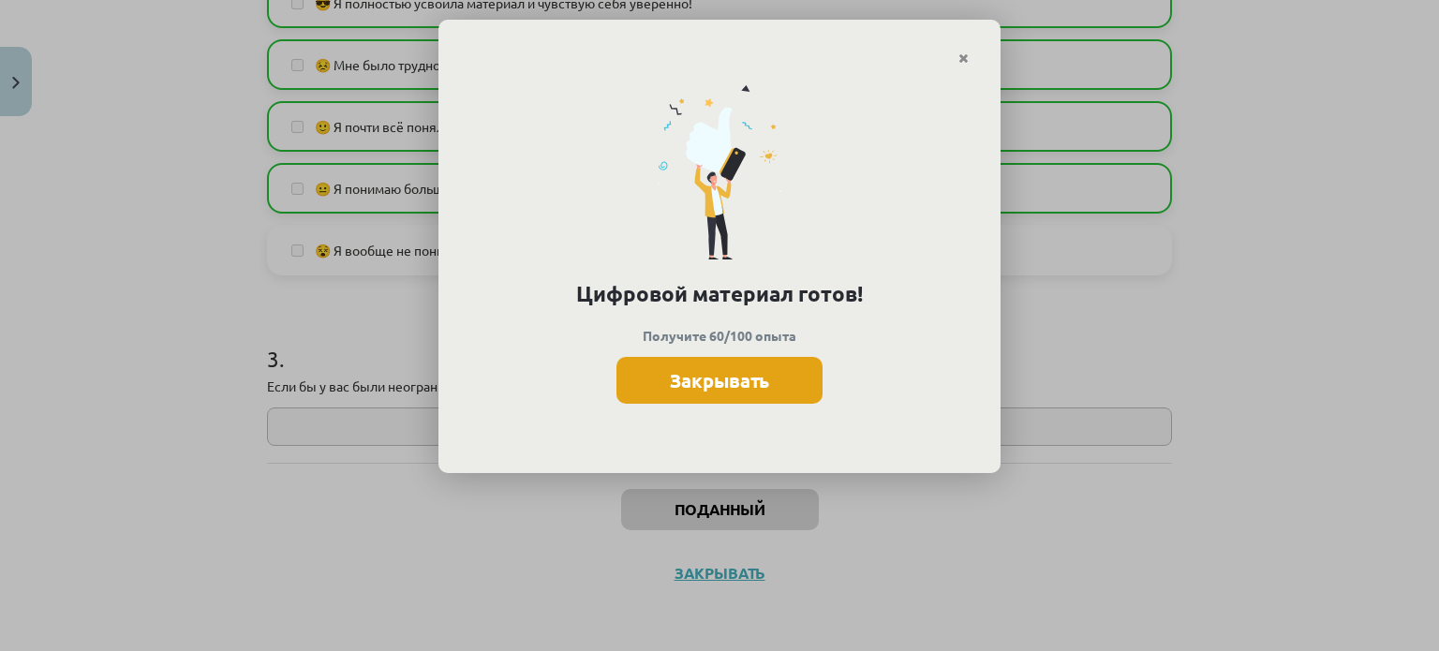
click at [763, 384] on font "Закрывать" at bounding box center [719, 380] width 99 height 24
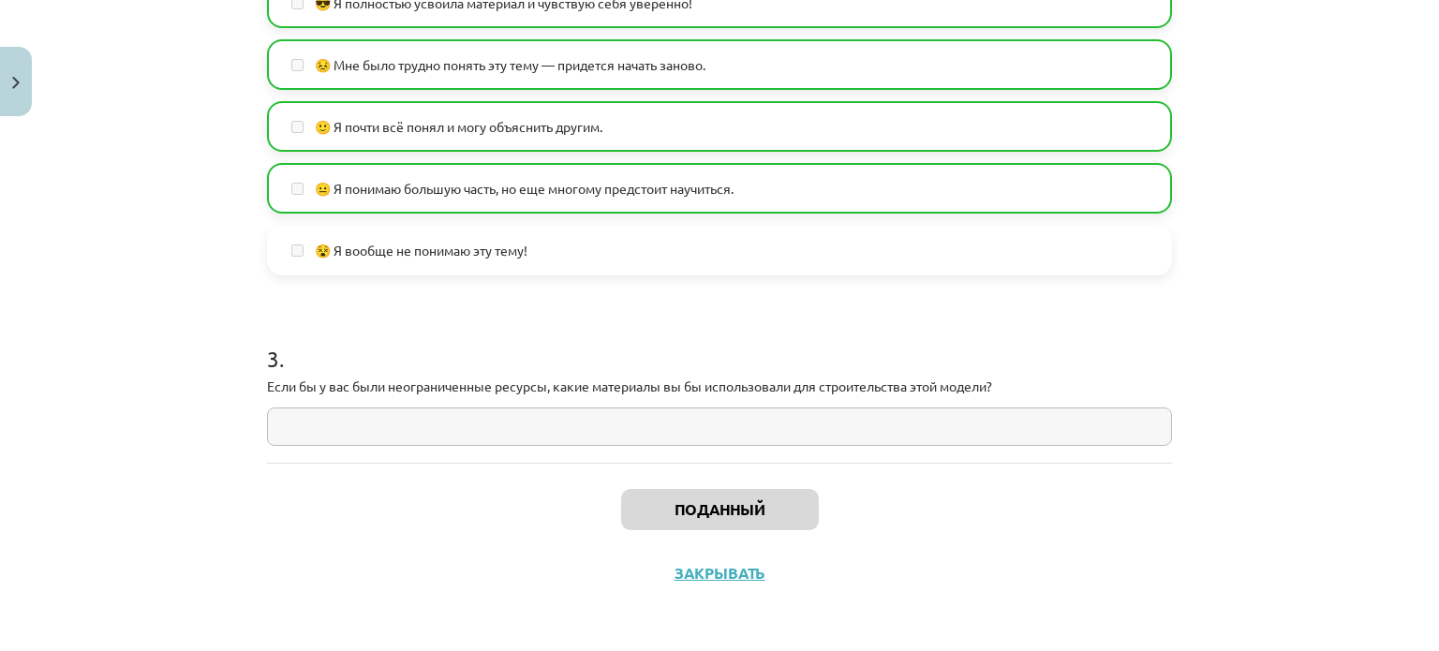
drag, startPoint x: 0, startPoint y: 130, endPoint x: 10, endPoint y: 126, distance: 11.0
click at [7, 128] on div "Тема урока: Биология 8 класс 1-й контрольный материал - лабораторная работа № 1…" at bounding box center [719, 325] width 1439 height 651
click at [19, 109] on button "Закрывать" at bounding box center [16, 81] width 32 height 69
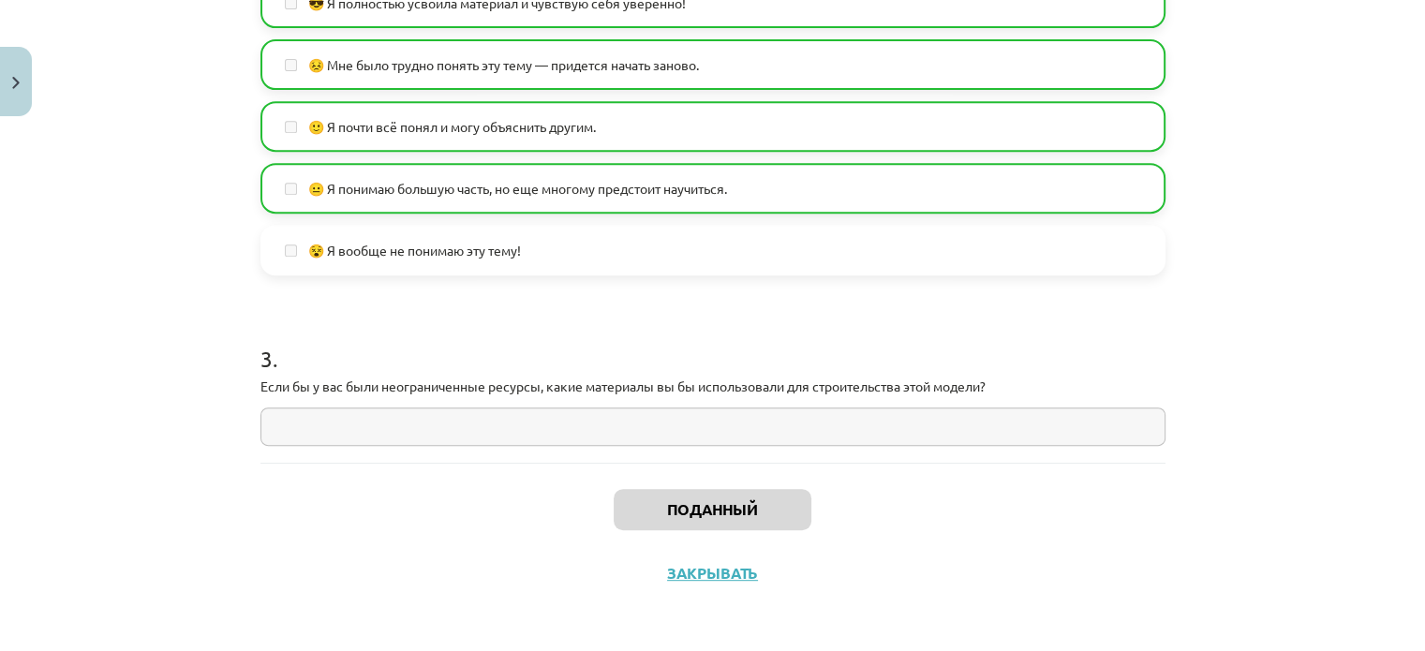
click at [90, 323] on div "Тема урока: Биология 8 класс 1-й контрольный материал - лабораторная работа № 1…" at bounding box center [712, 325] width 1425 height 651
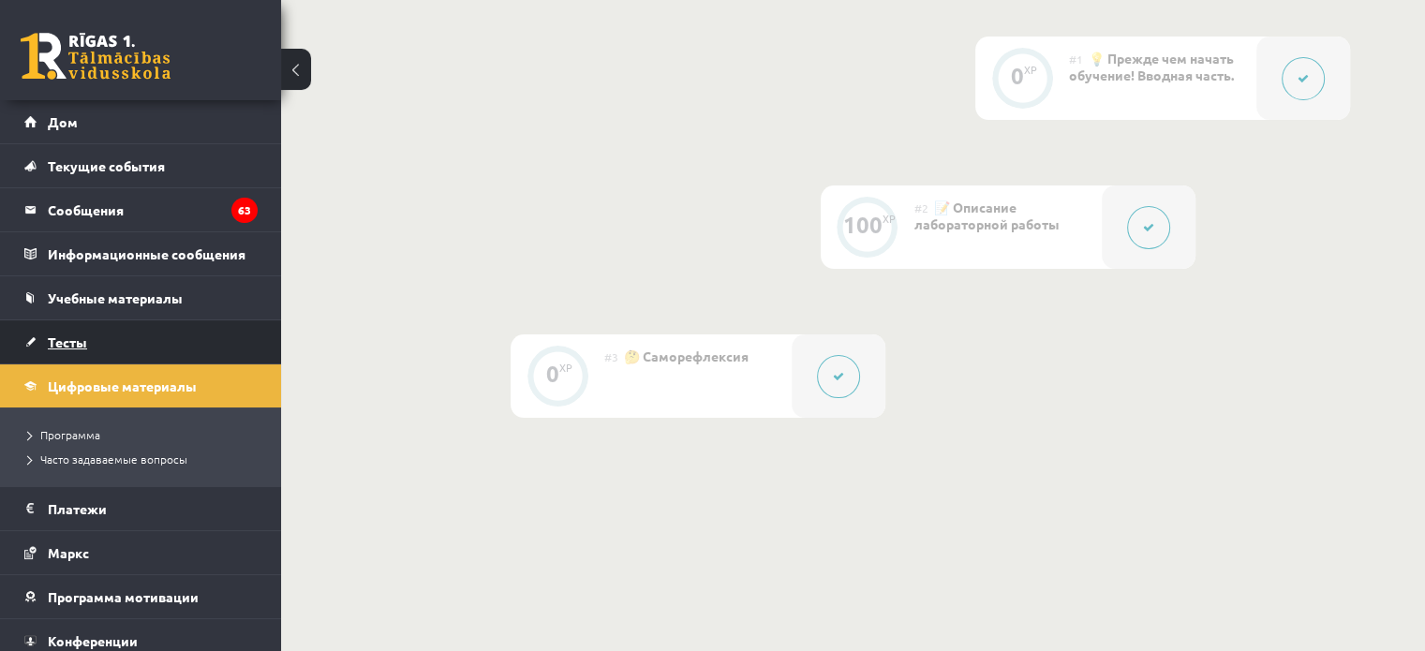
click at [73, 340] on font "Тесты" at bounding box center [67, 342] width 39 height 17
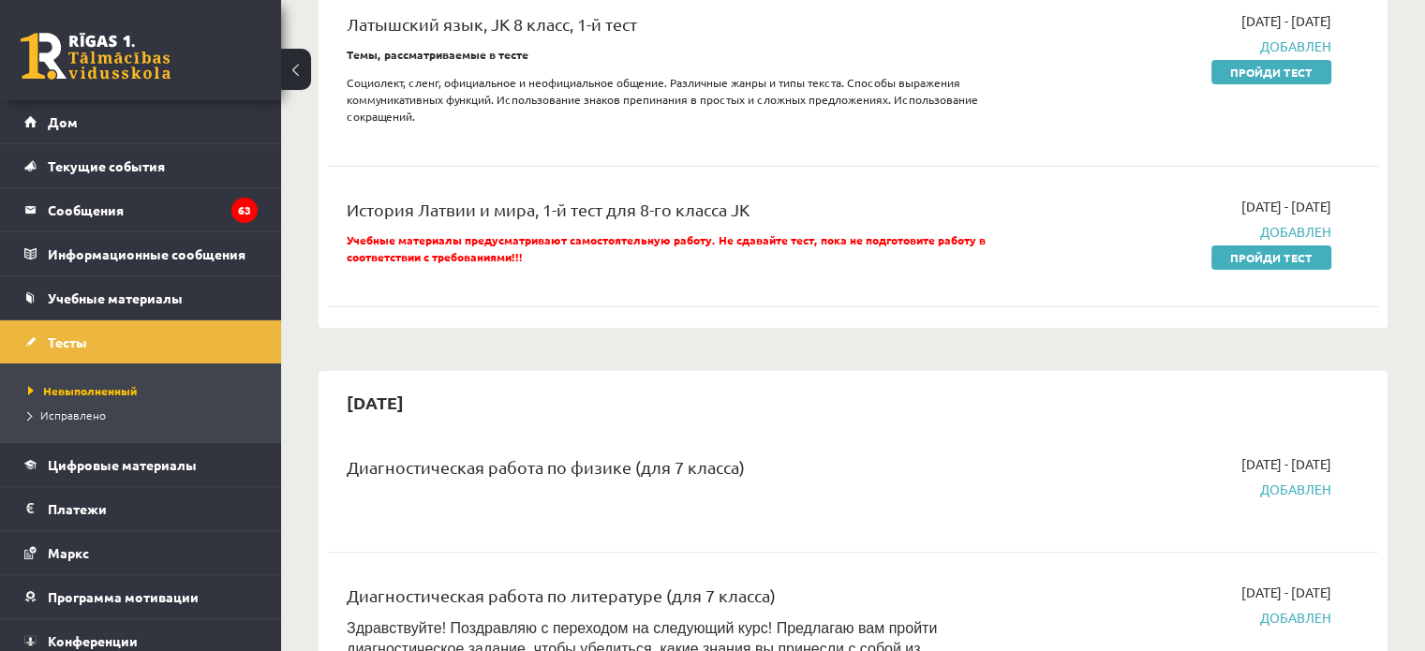
scroll to position [468, 0]
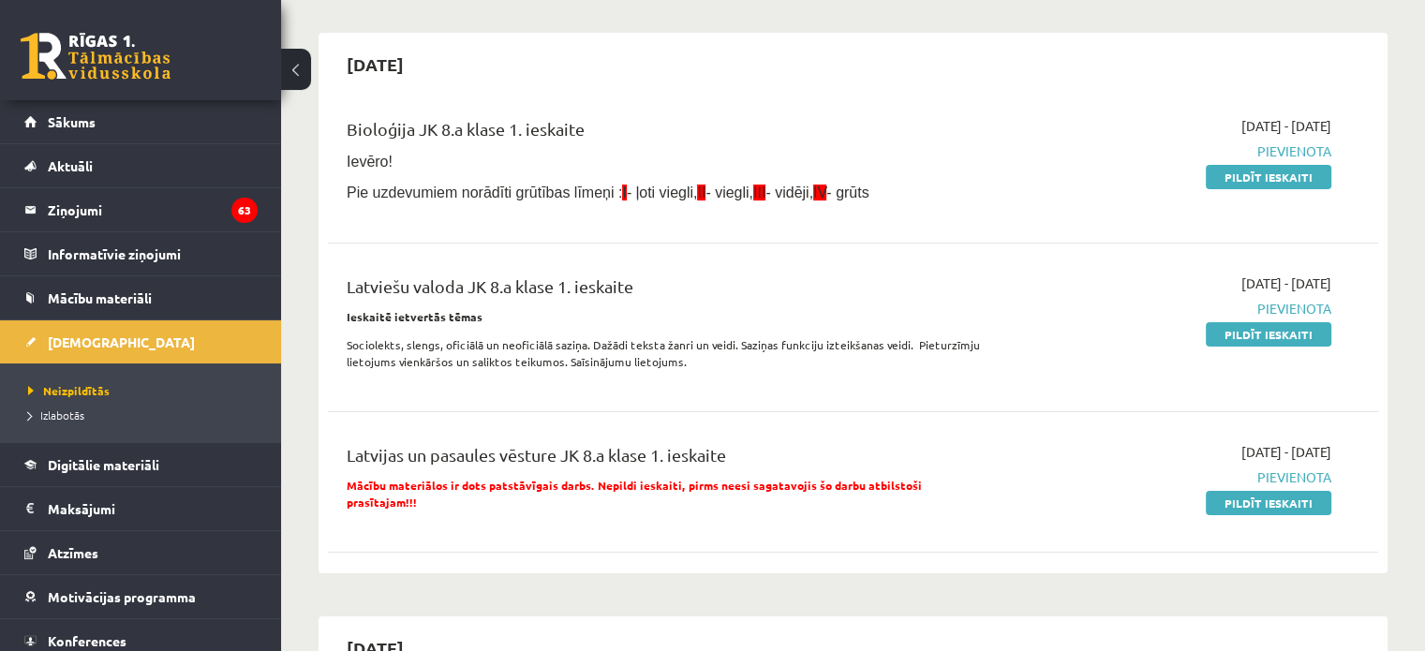
scroll to position [94, 0]
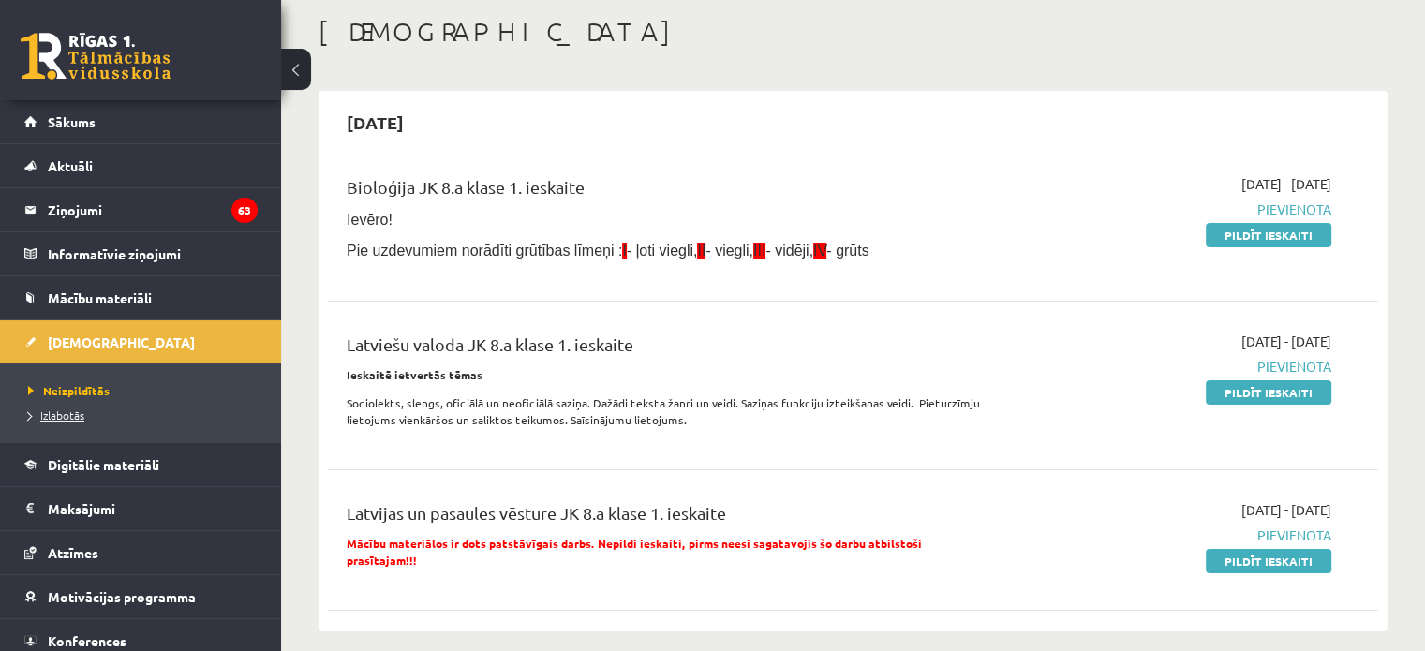
click at [81, 419] on span "Izlabotās" at bounding box center [56, 415] width 56 height 15
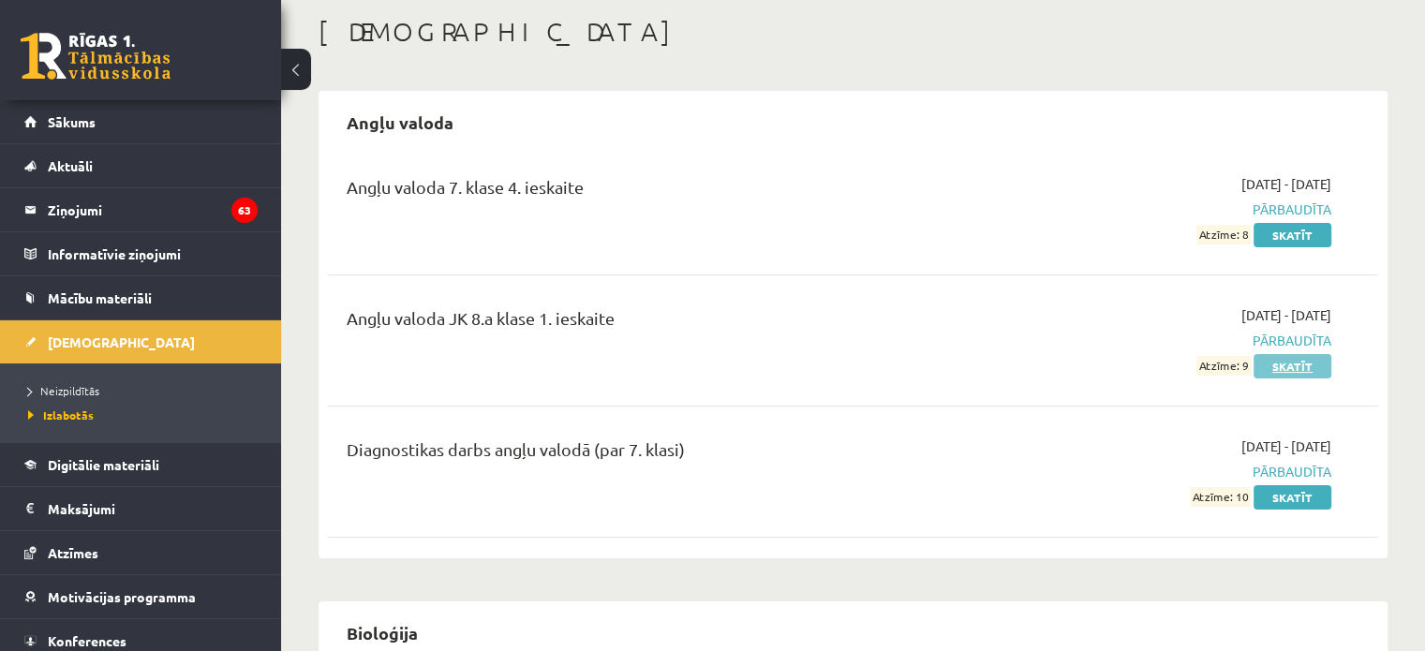
click at [1285, 371] on link "Skatīt" at bounding box center [1293, 366] width 78 height 24
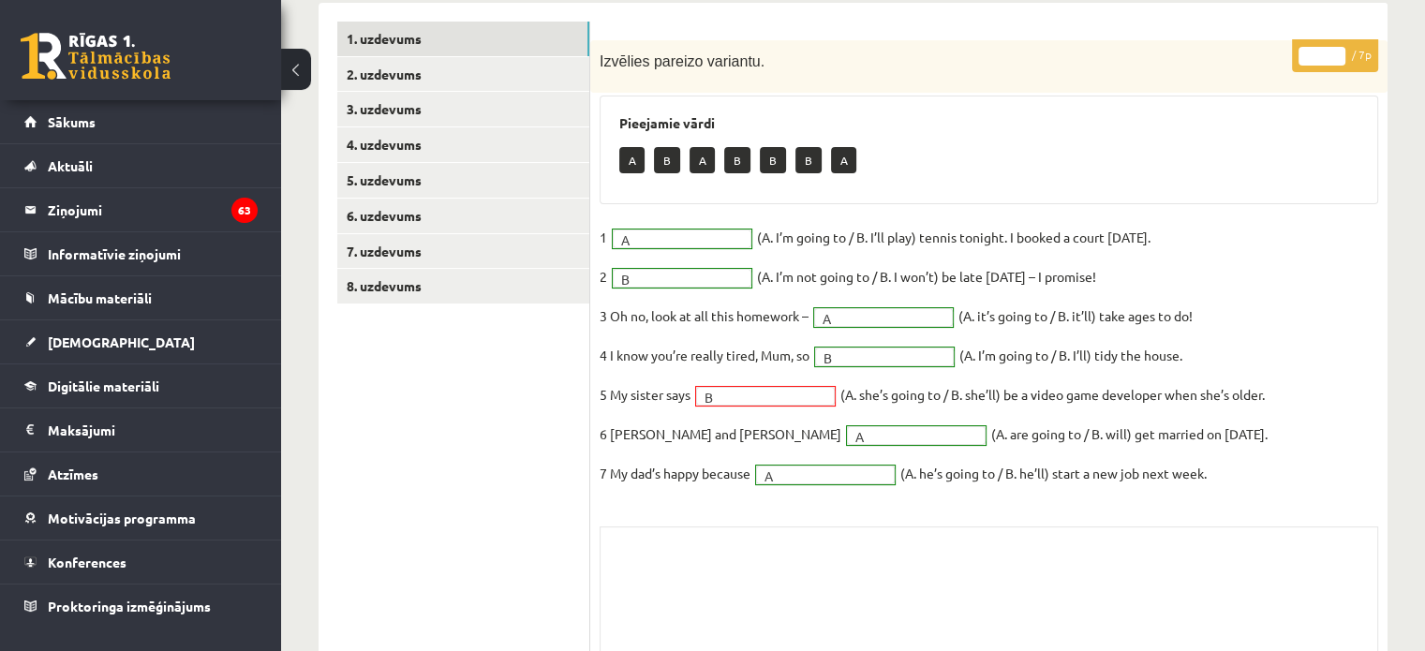
scroll to position [281, 0]
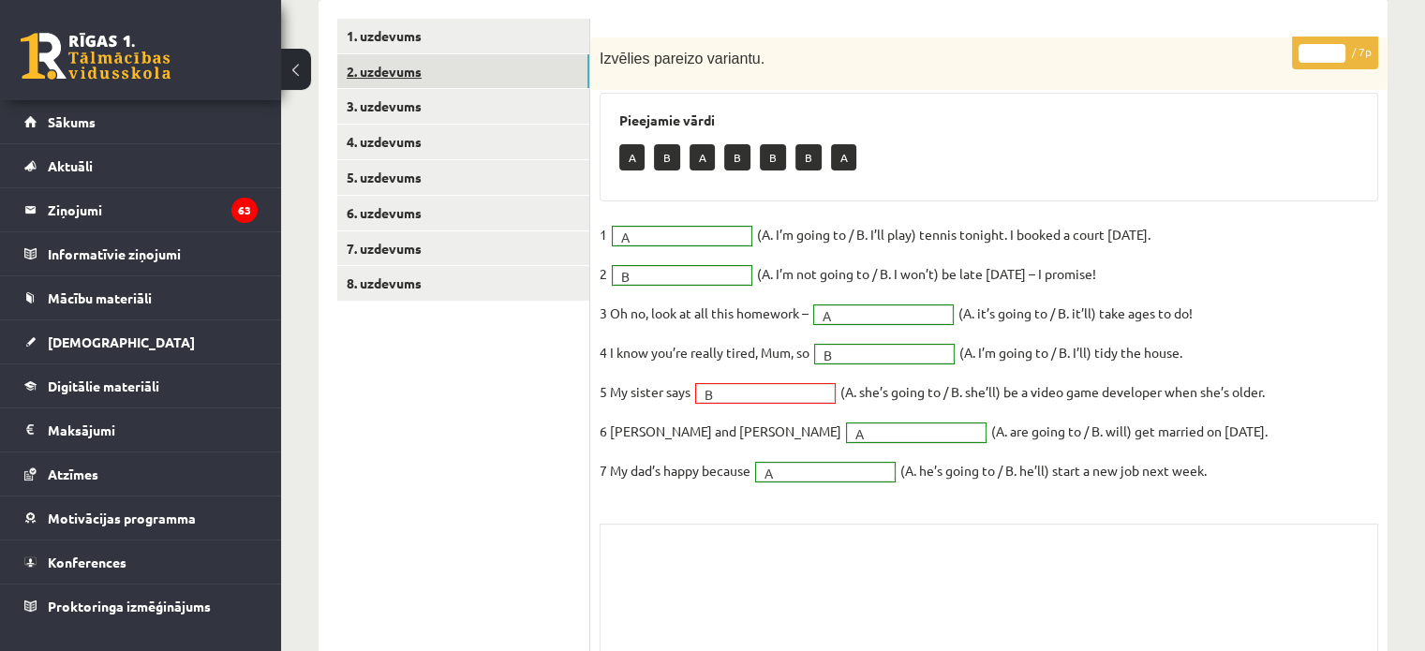
click at [394, 86] on link "2. uzdevums" at bounding box center [463, 71] width 252 height 35
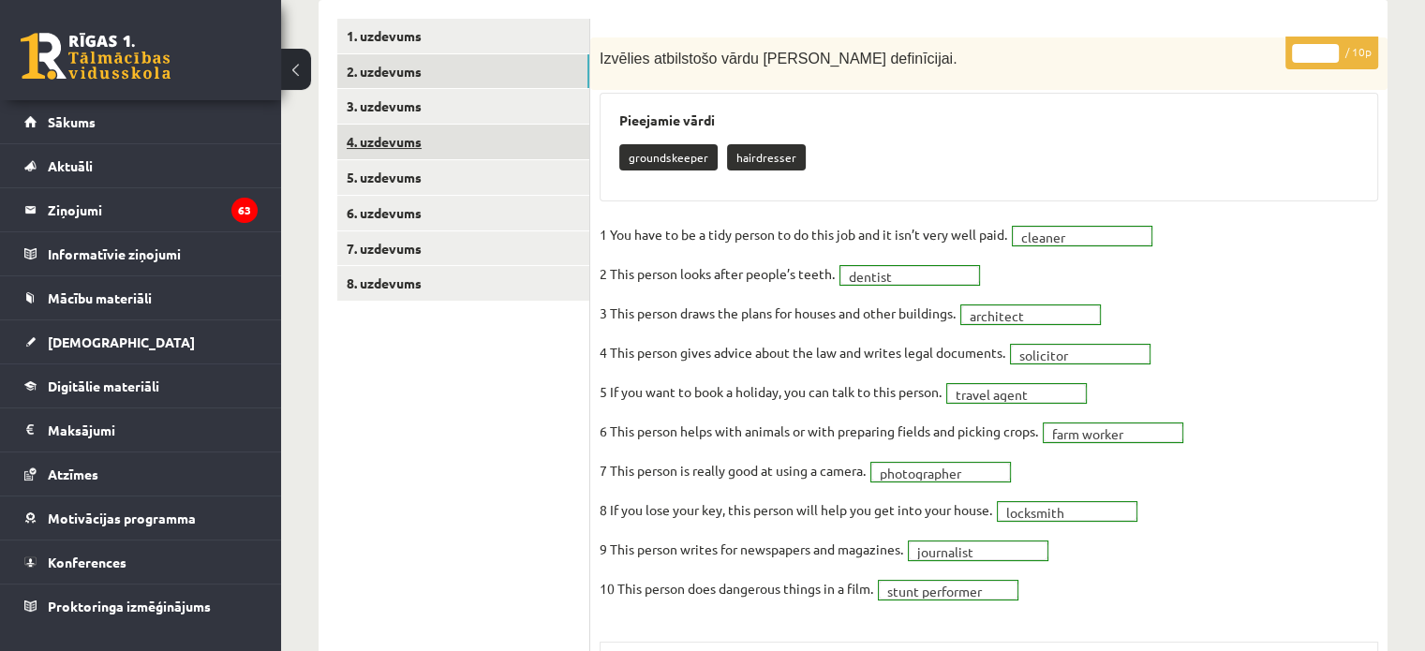
click at [395, 129] on link "4. uzdevums" at bounding box center [463, 142] width 252 height 35
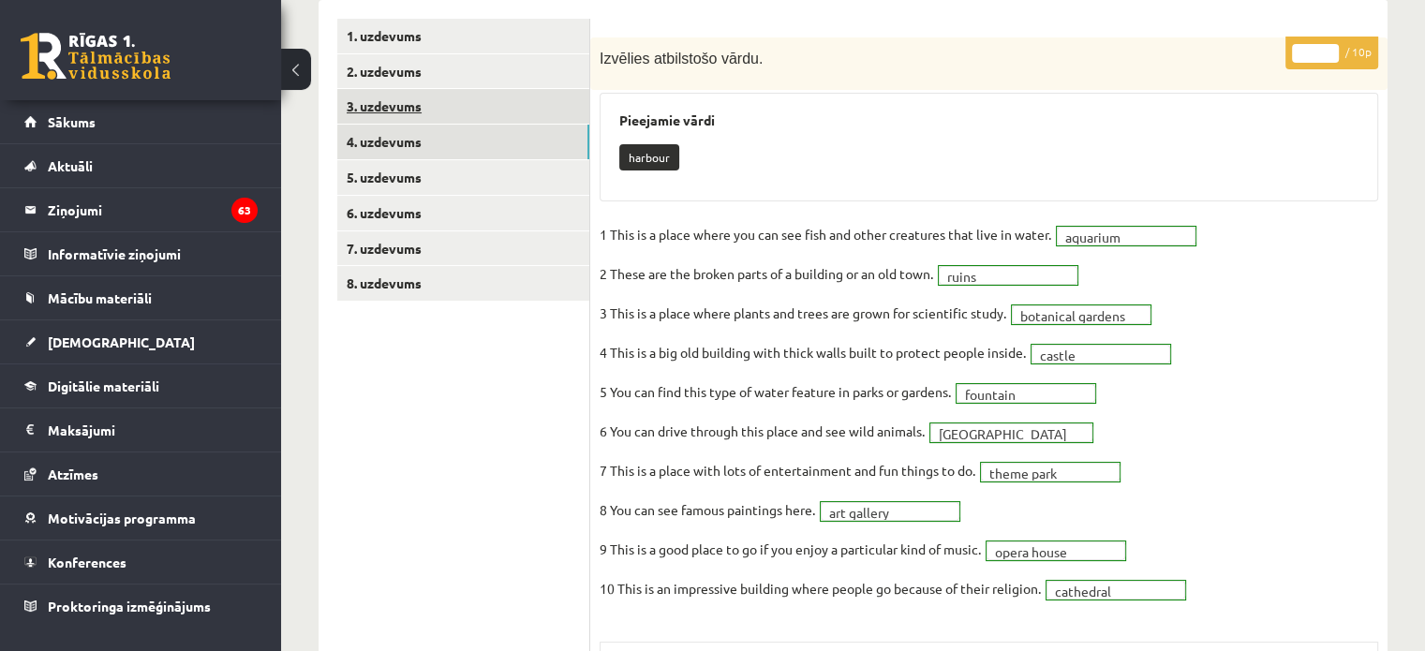
click at [396, 115] on link "3. uzdevums" at bounding box center [463, 106] width 252 height 35
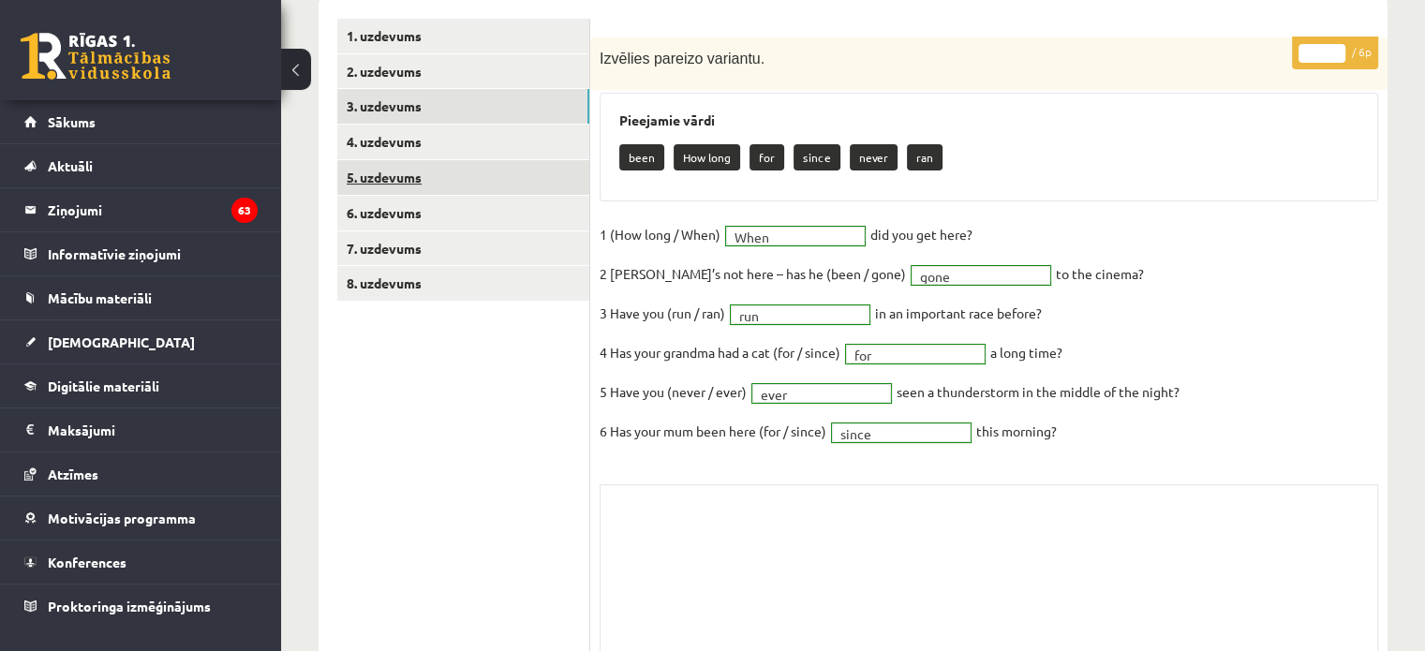
click at [401, 168] on link "5. uzdevums" at bounding box center [463, 177] width 252 height 35
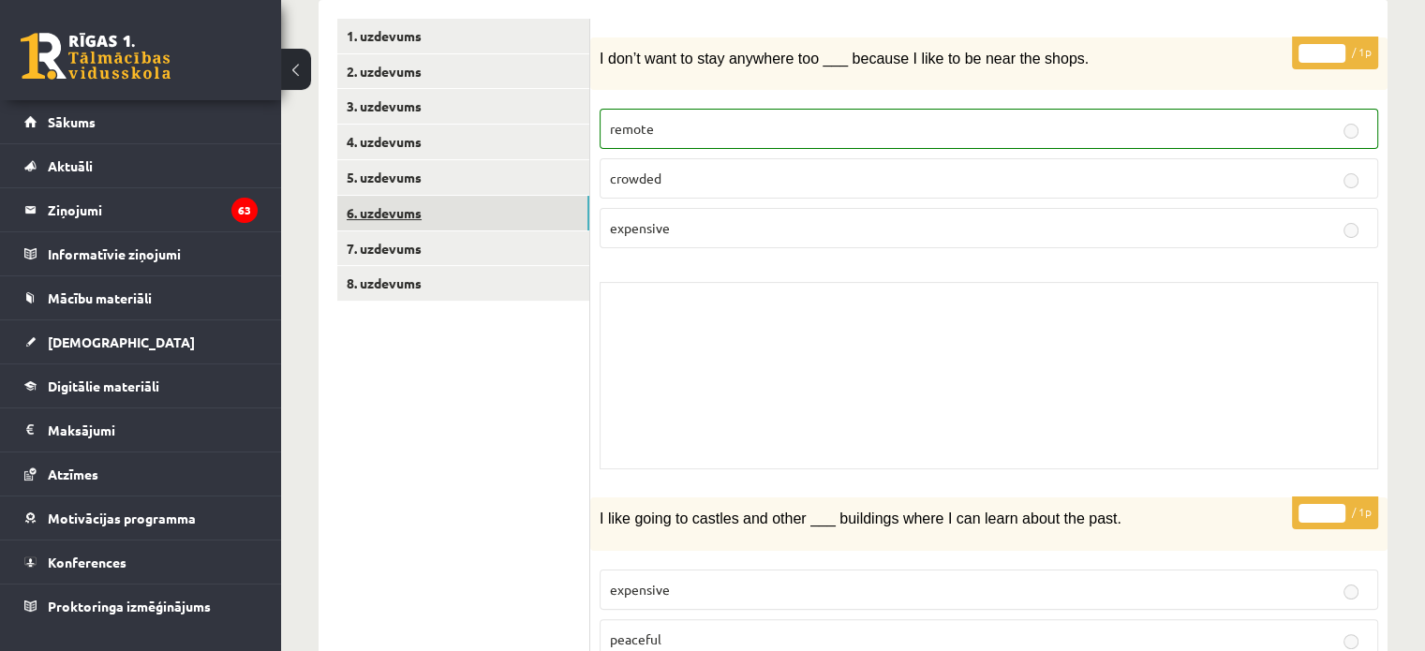
click at [391, 225] on link "6. uzdevums" at bounding box center [463, 213] width 252 height 35
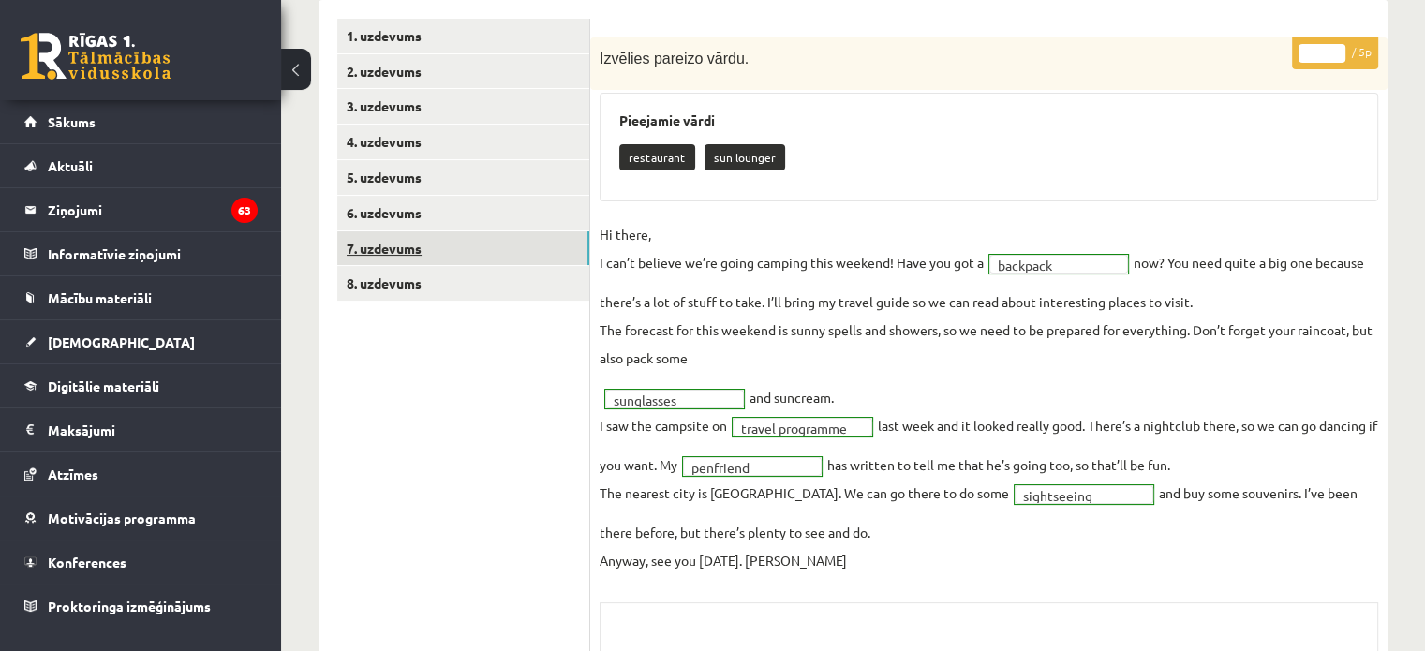
click at [390, 255] on link "7. uzdevums" at bounding box center [463, 248] width 252 height 35
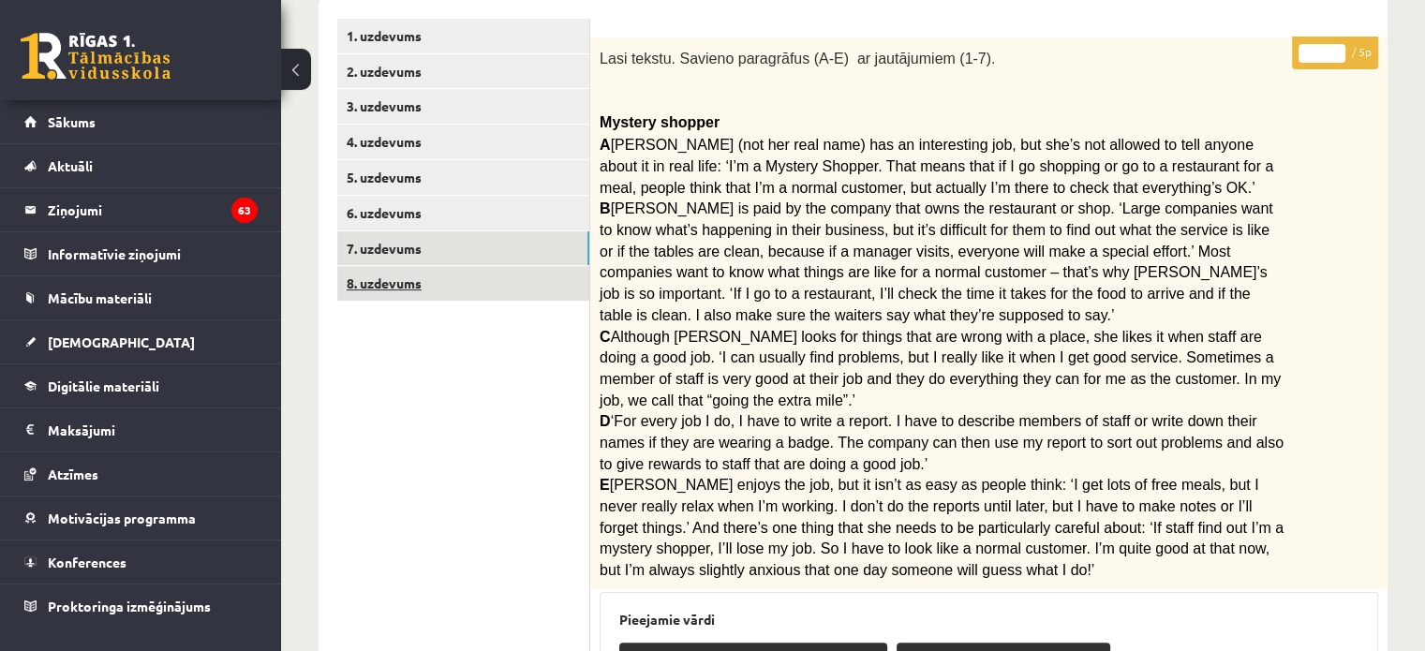
click at [390, 289] on link "8. uzdevums" at bounding box center [463, 283] width 252 height 35
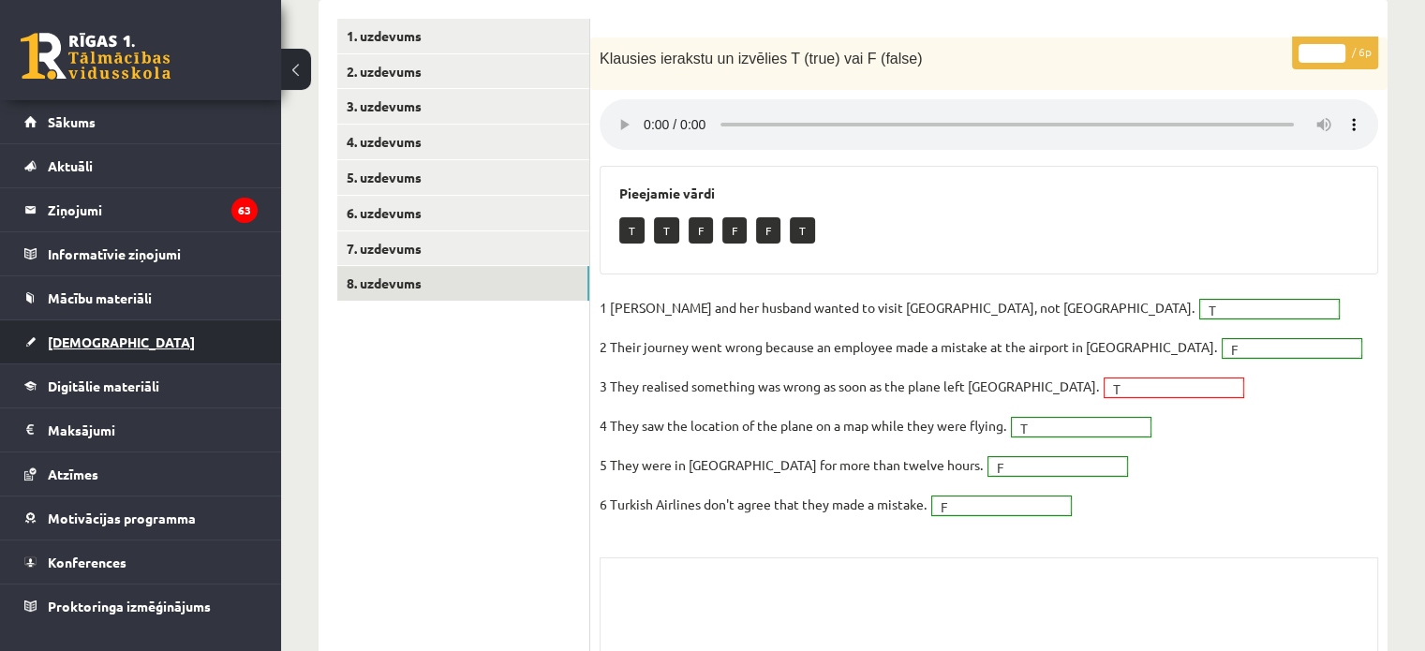
click at [111, 338] on link "[DEMOGRAPHIC_DATA]" at bounding box center [140, 341] width 233 height 43
